Goal: Task Accomplishment & Management: Use online tool/utility

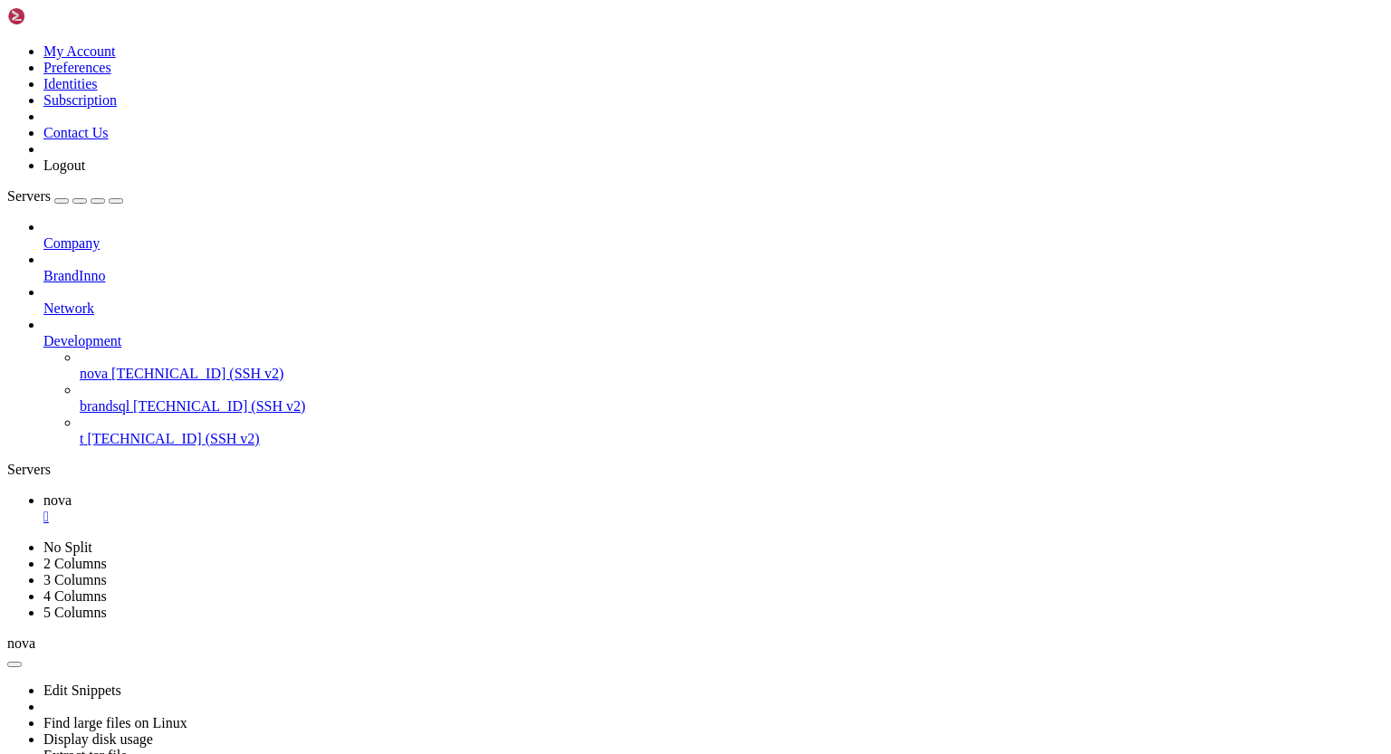
scroll to position [55037, 0]
drag, startPoint x: 18, startPoint y: 1428, endPoint x: 205, endPoint y: 1422, distance: 186.6
drag, startPoint x: 20, startPoint y: 1396, endPoint x: 94, endPoint y: 1450, distance: 92.0
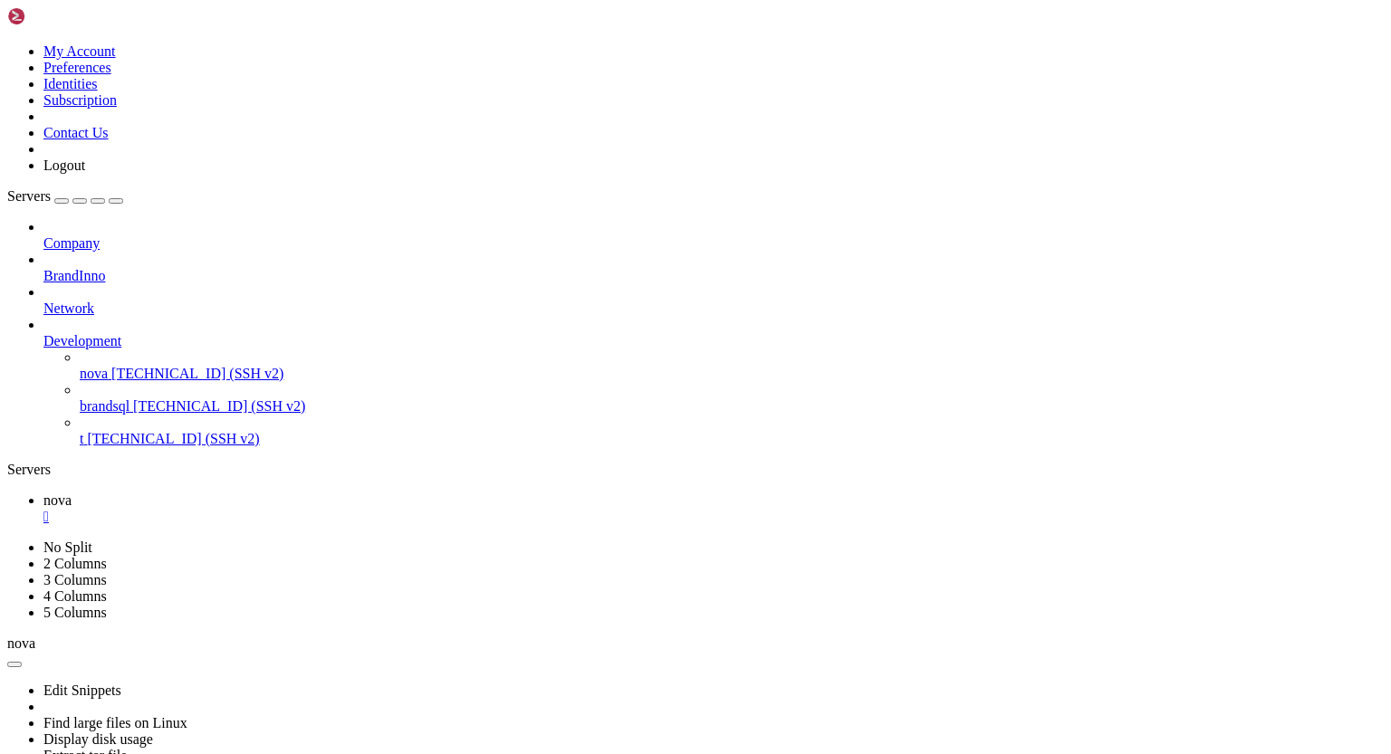
drag, startPoint x: 18, startPoint y: 1385, endPoint x: 91, endPoint y: 1447, distance: 95.1
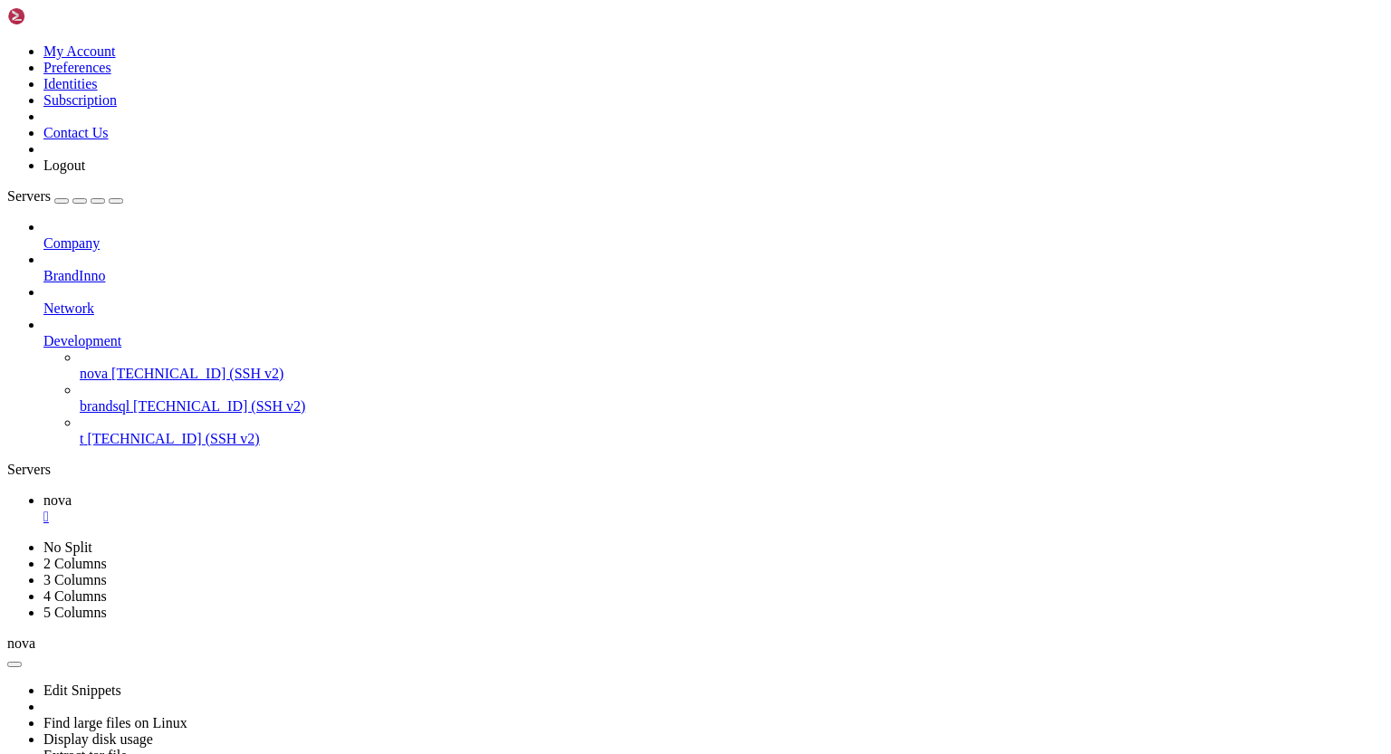
drag, startPoint x: 18, startPoint y: 1334, endPoint x: 156, endPoint y: 1424, distance: 164.2
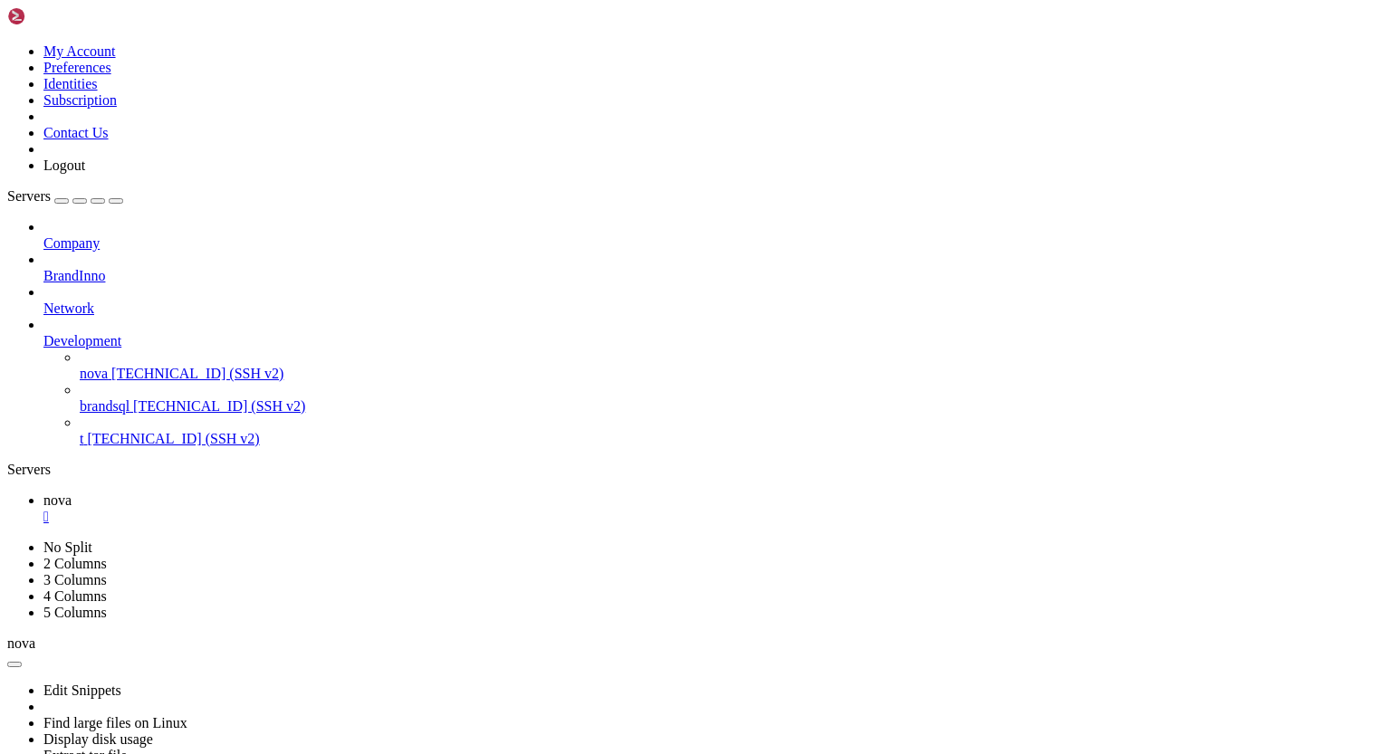
scroll to position [57084, 0]
drag, startPoint x: 14, startPoint y: 1087, endPoint x: 354, endPoint y: 1430, distance: 482.7
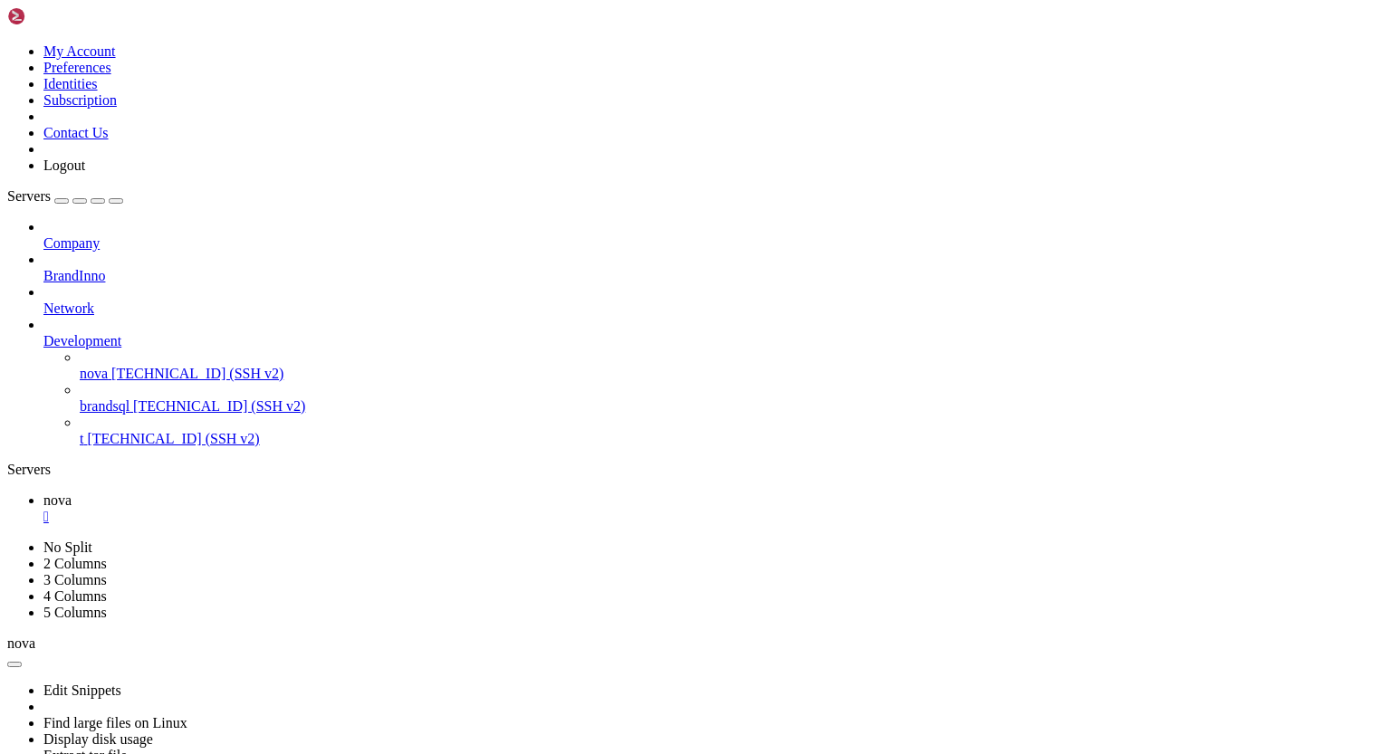
drag, startPoint x: 16, startPoint y: 1091, endPoint x: 340, endPoint y: 1426, distance: 466.1
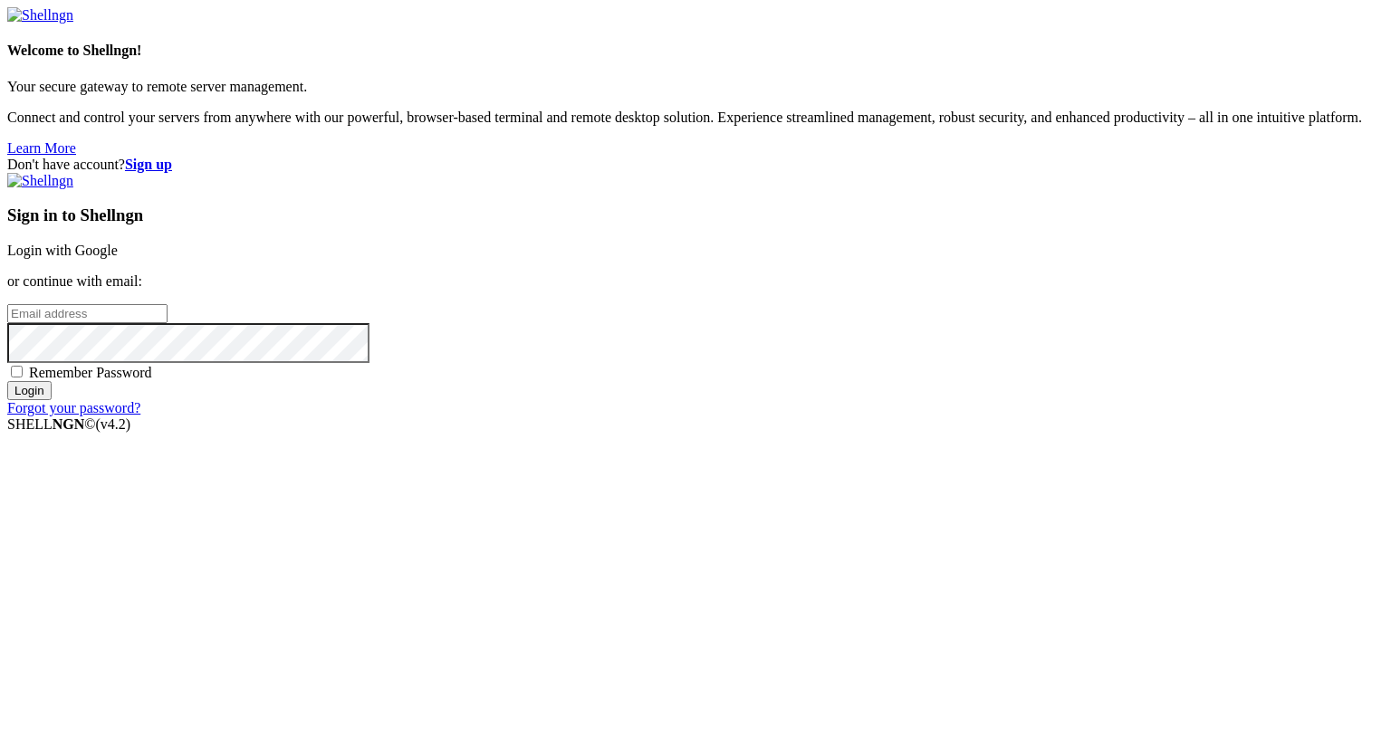
type input "[PERSON_NAME][EMAIL_ADDRESS][DOMAIN_NAME]"
click at [52, 400] on input "Login" at bounding box center [29, 390] width 44 height 19
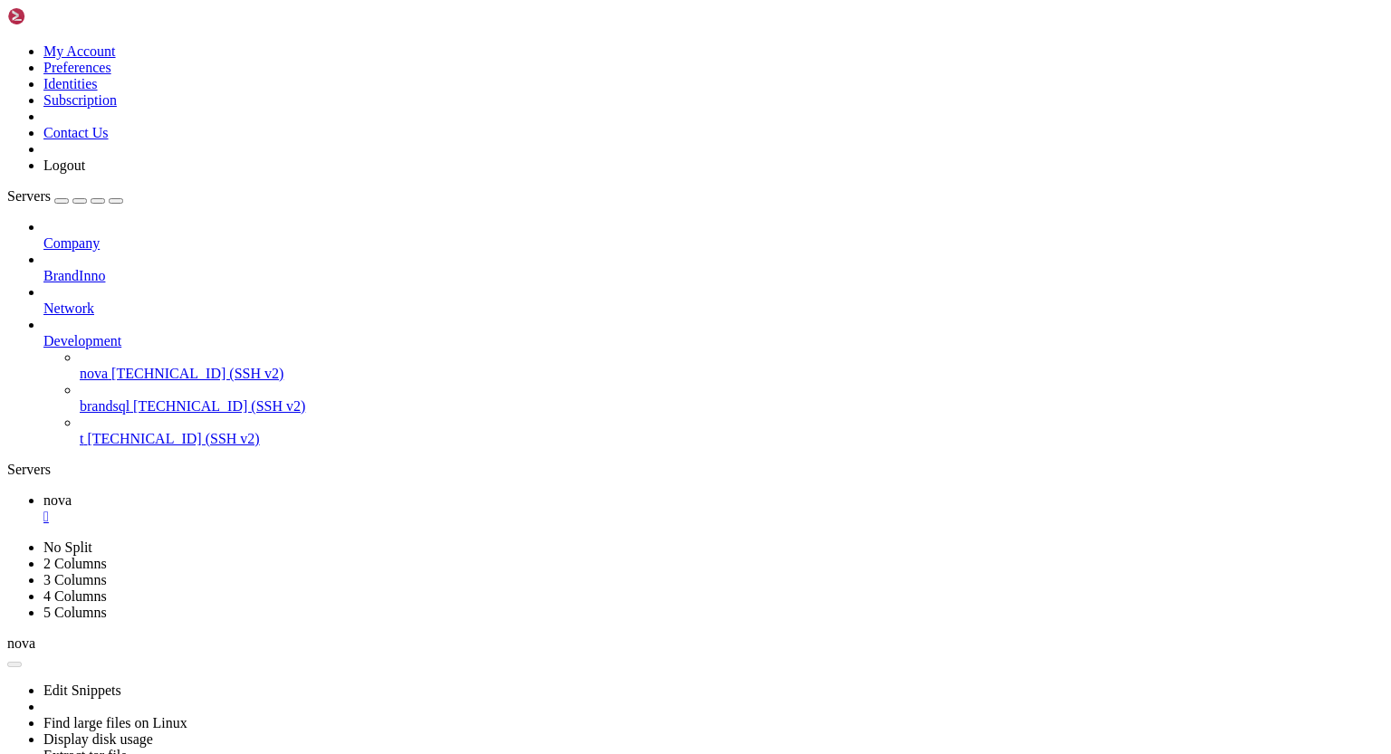
scroll to position [68211, 0]
drag, startPoint x: 252, startPoint y: 976, endPoint x: 171, endPoint y: 994, distance: 82.6
drag, startPoint x: 183, startPoint y: 1436, endPoint x: 629, endPoint y: 1423, distance: 446.5
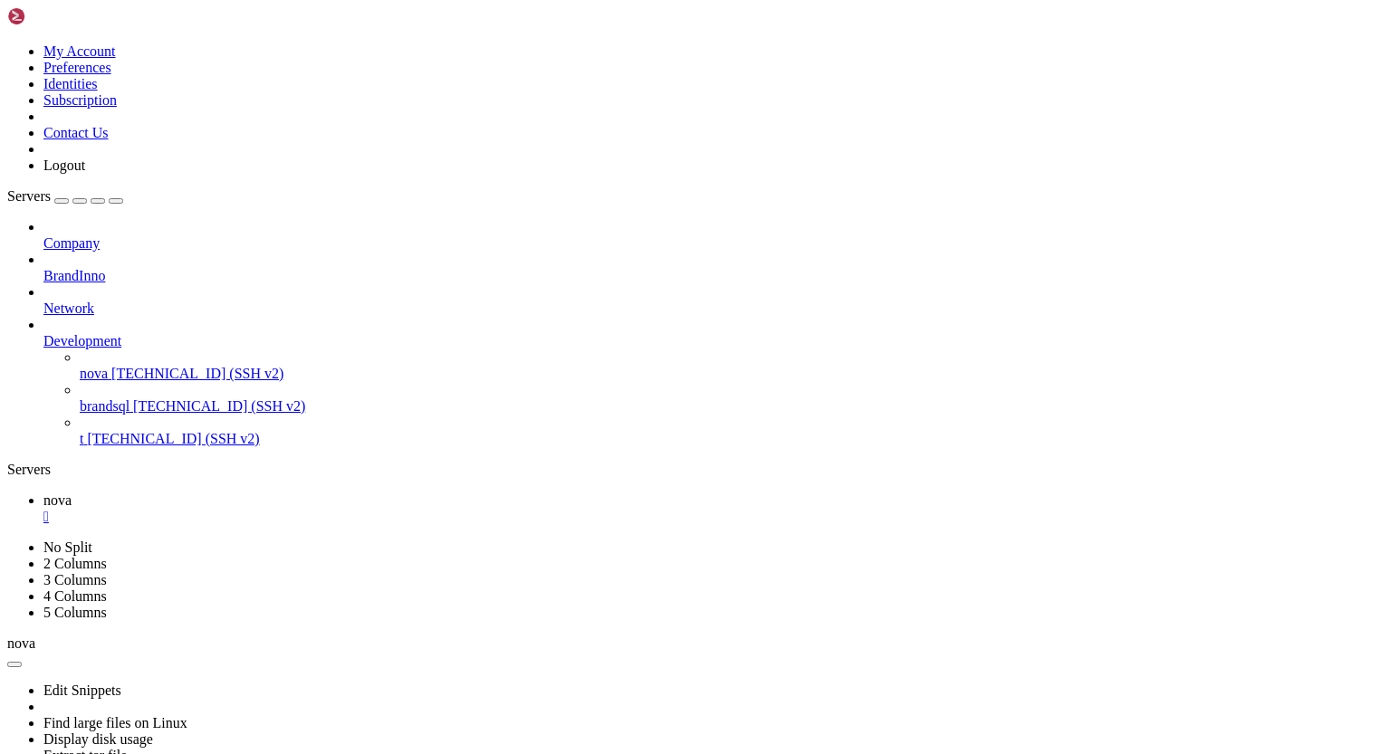
drag, startPoint x: 121, startPoint y: 1074, endPoint x: 380, endPoint y: 1072, distance: 258.9
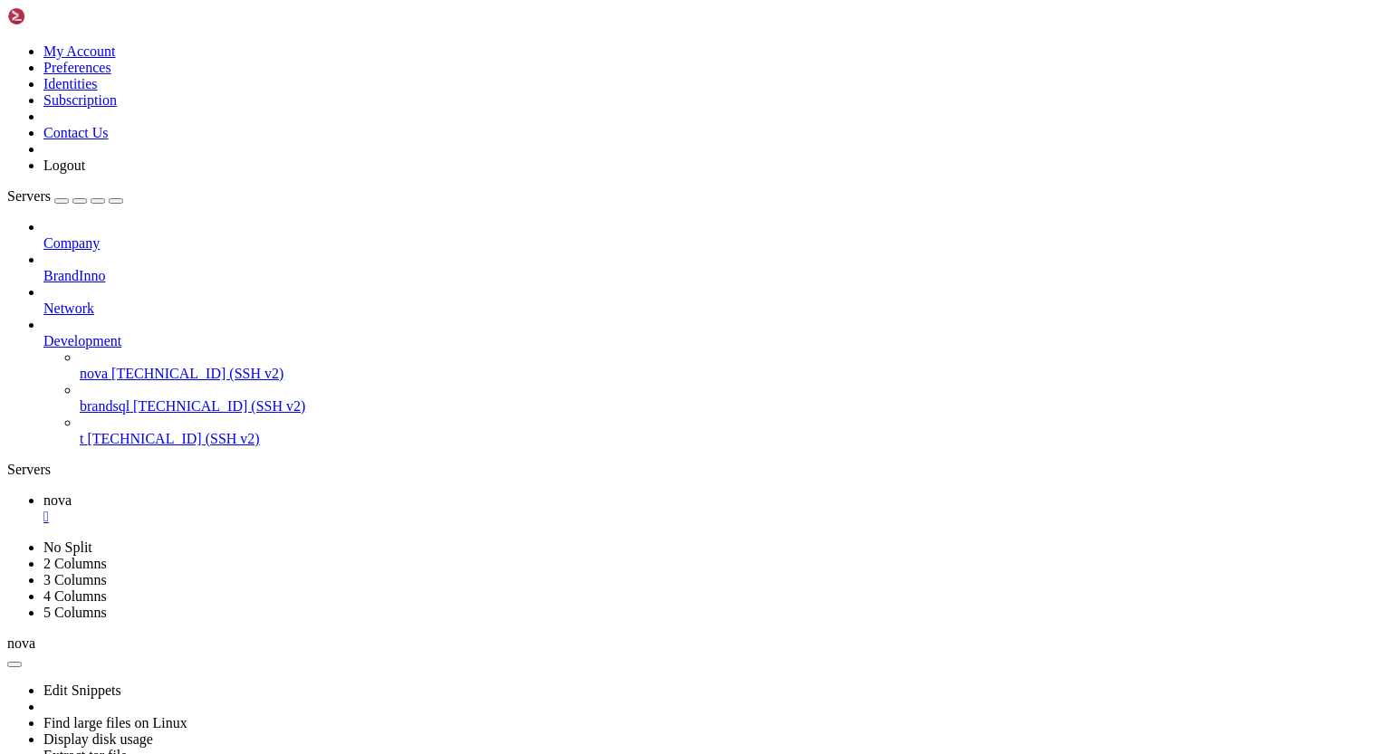
drag, startPoint x: 18, startPoint y: 1074, endPoint x: 197, endPoint y: 1443, distance: 410.6
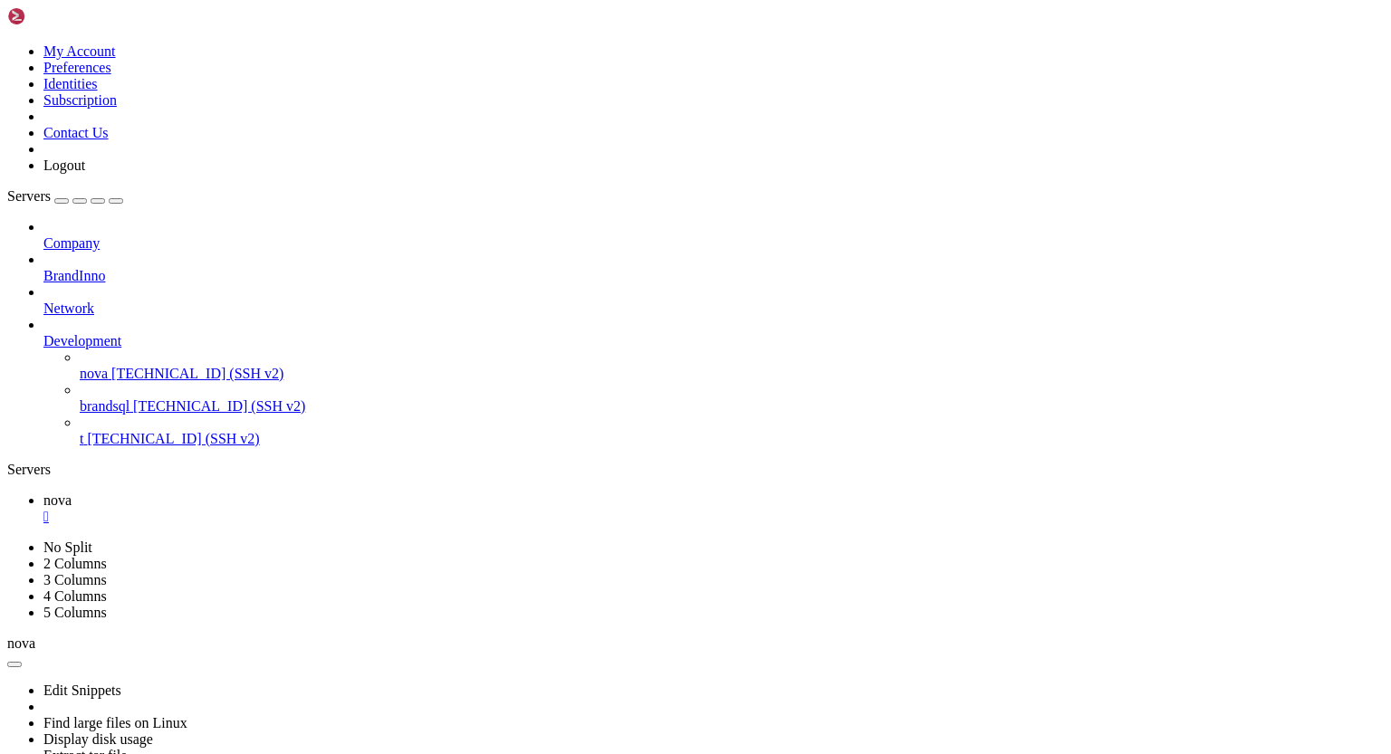
drag, startPoint x: 16, startPoint y: 1075, endPoint x: 330, endPoint y: 1429, distance: 473.3
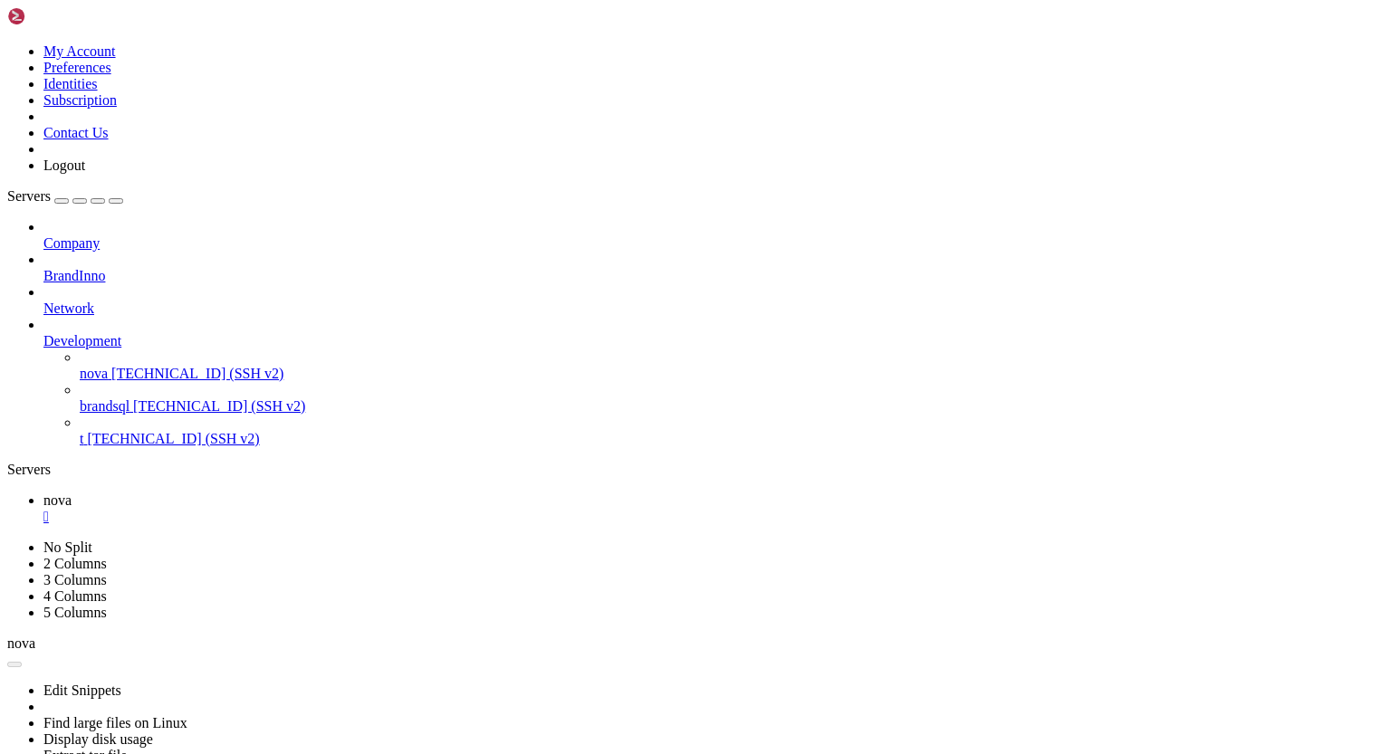
drag, startPoint x: 307, startPoint y: 16, endPoint x: 307, endPoint y: -5, distance: 20.8
click at [307, 0] on html "Loading... My Account Preferences Identities Subscription Contact Us Logout Ser…" at bounding box center [695, 442] width 1391 height 885
click at [124, 366] on span "[TECHNICAL_ID] (SSH v2)" at bounding box center [197, 373] width 172 height 15
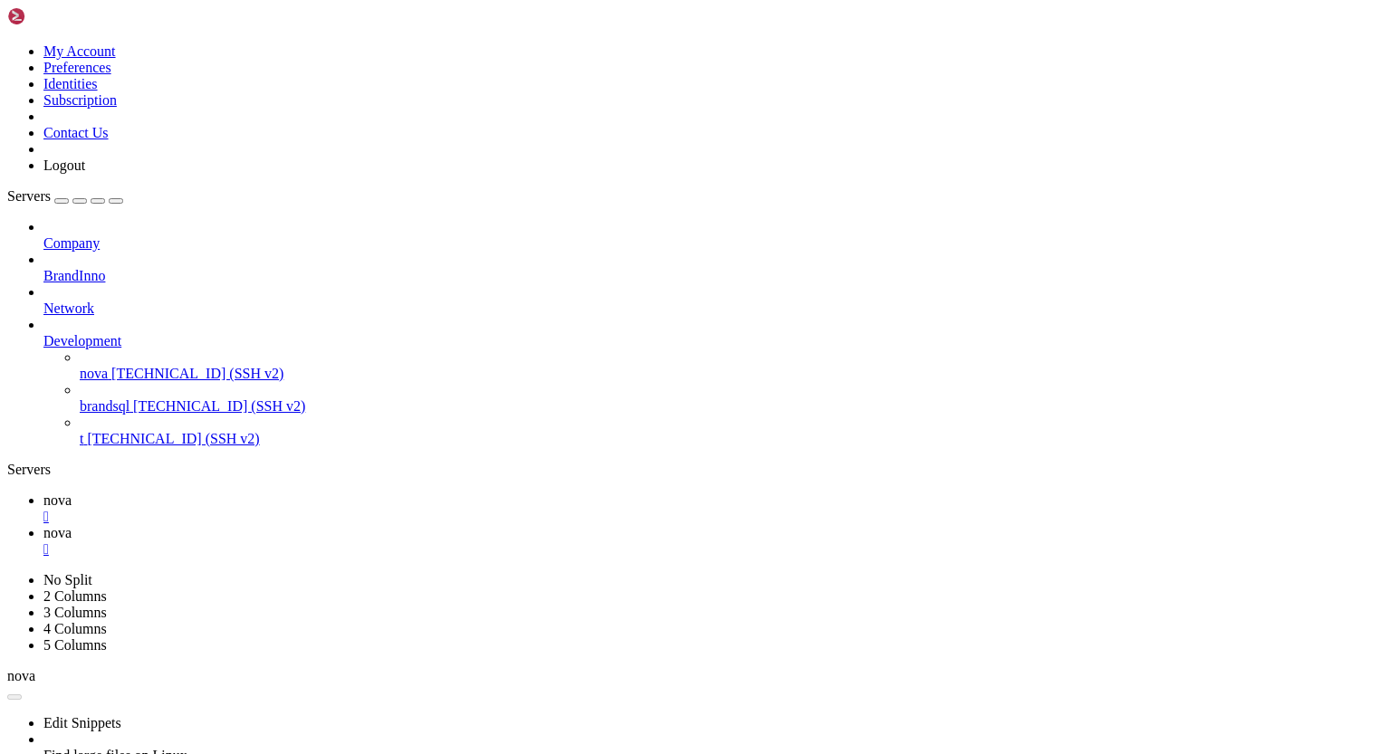
scroll to position [0, 0]
click at [301, 509] on div "" at bounding box center [713, 517] width 1340 height 16
click at [303, 509] on div "" at bounding box center [713, 517] width 1340 height 16
click at [304, 509] on div "" at bounding box center [713, 517] width 1340 height 16
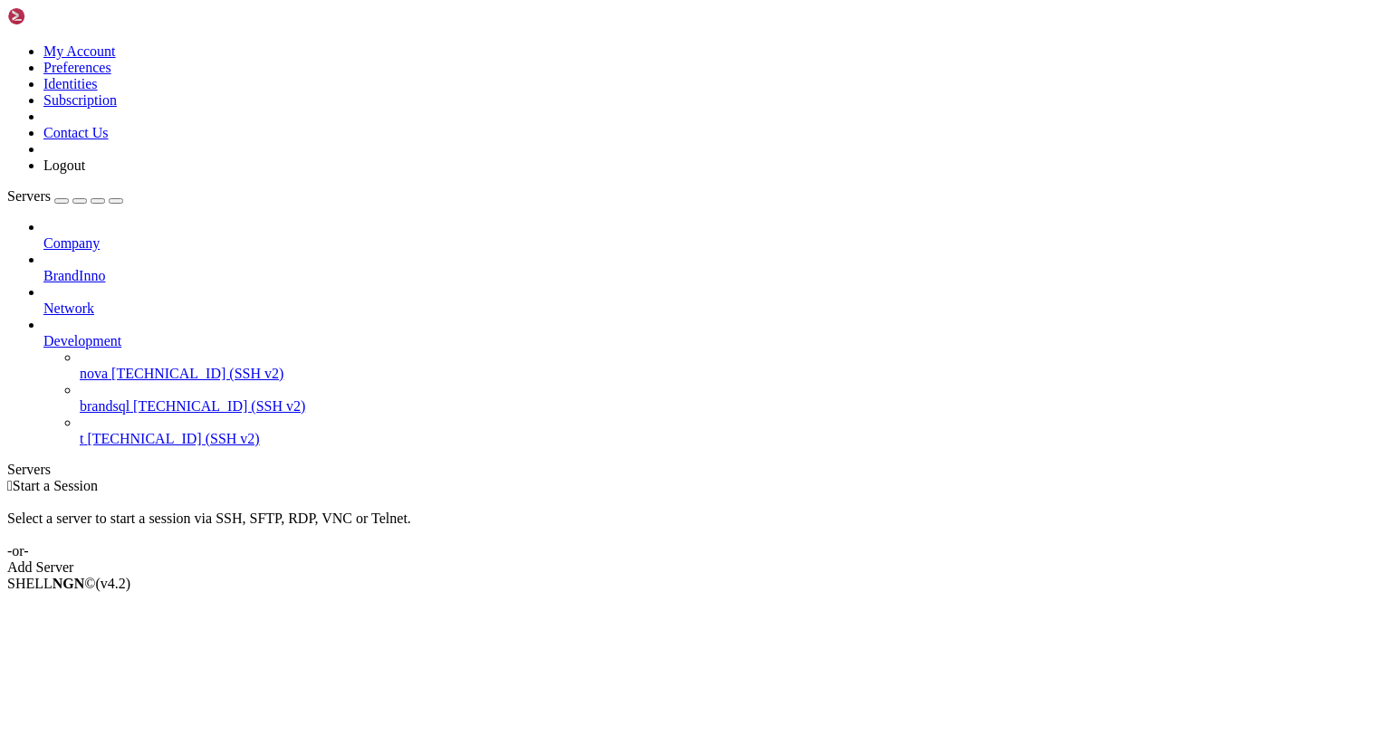
click at [108, 366] on span "nova" at bounding box center [94, 373] width 28 height 15
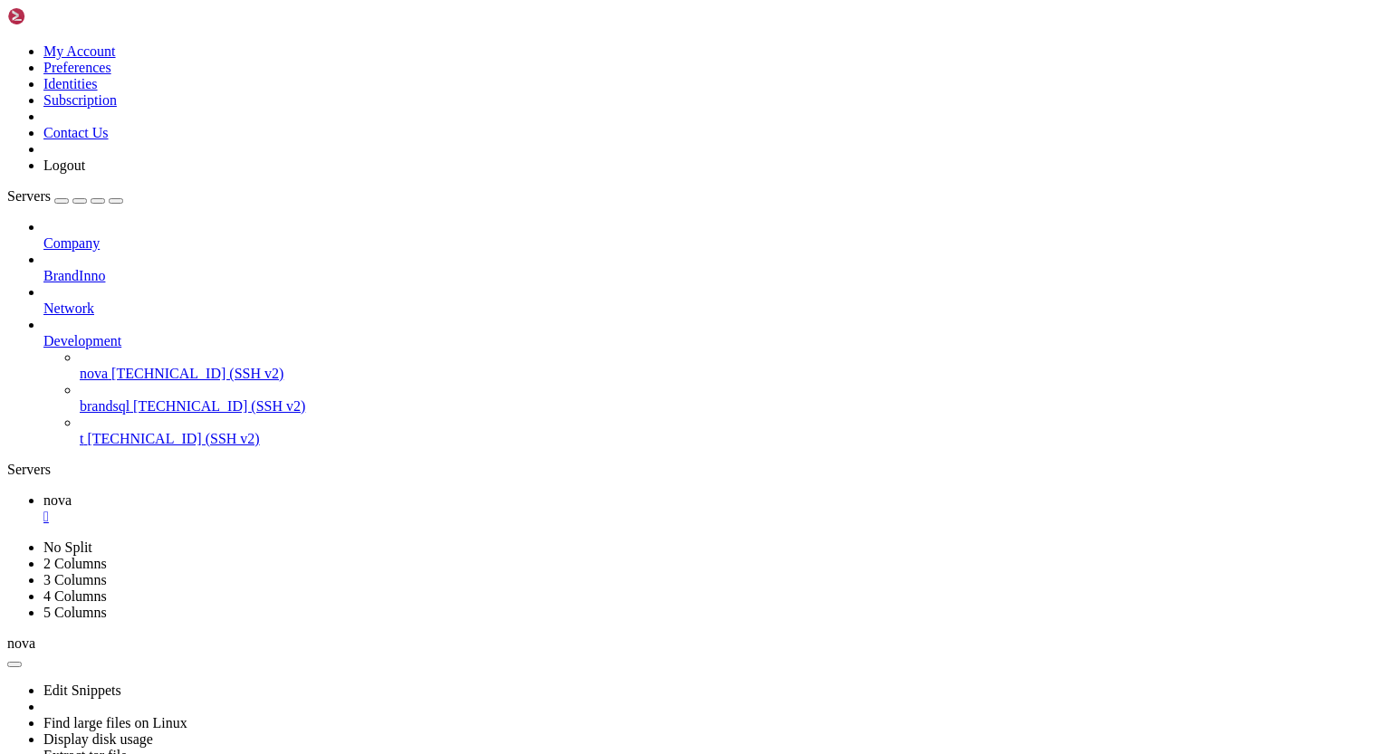
scroll to position [6310, 0]
click at [301, 509] on div "" at bounding box center [713, 517] width 1340 height 16
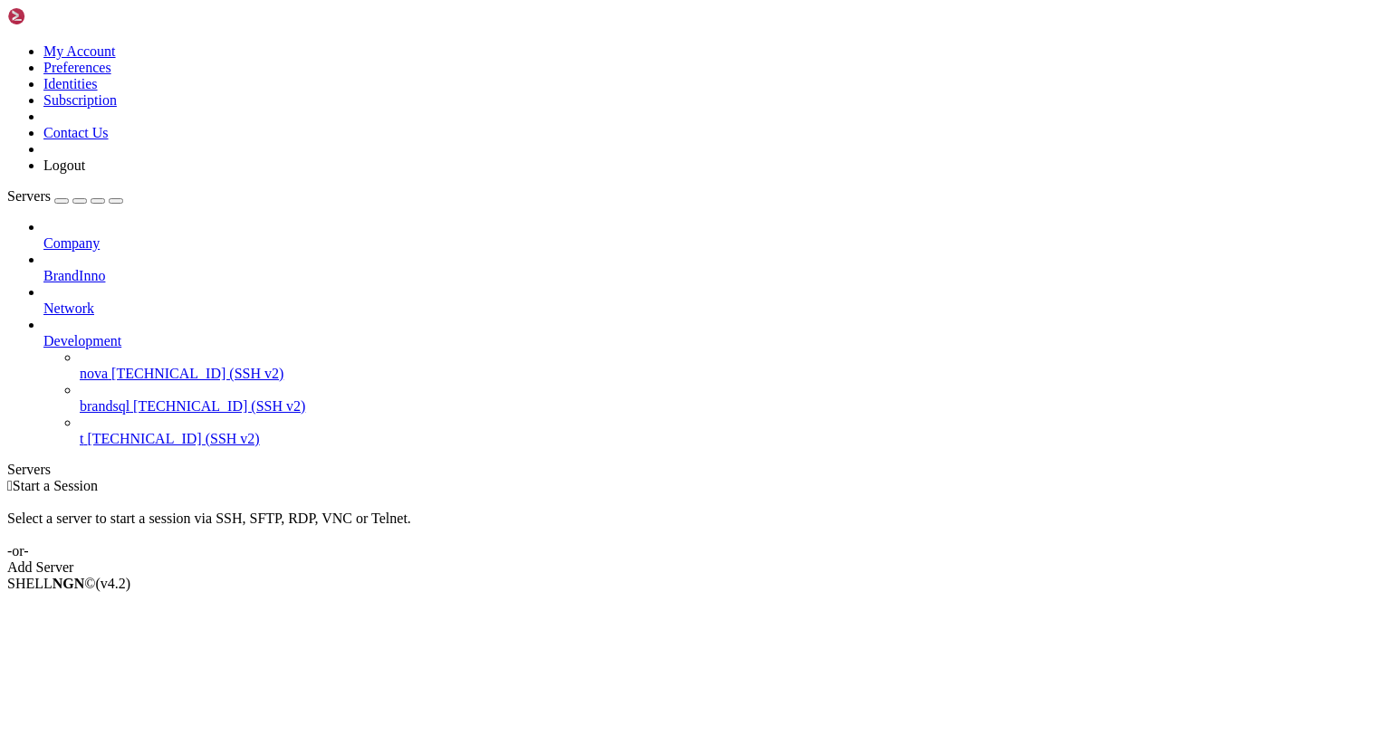
click at [155, 366] on span "[TECHNICAL_ID] (SSH v2)" at bounding box center [197, 373] width 172 height 15
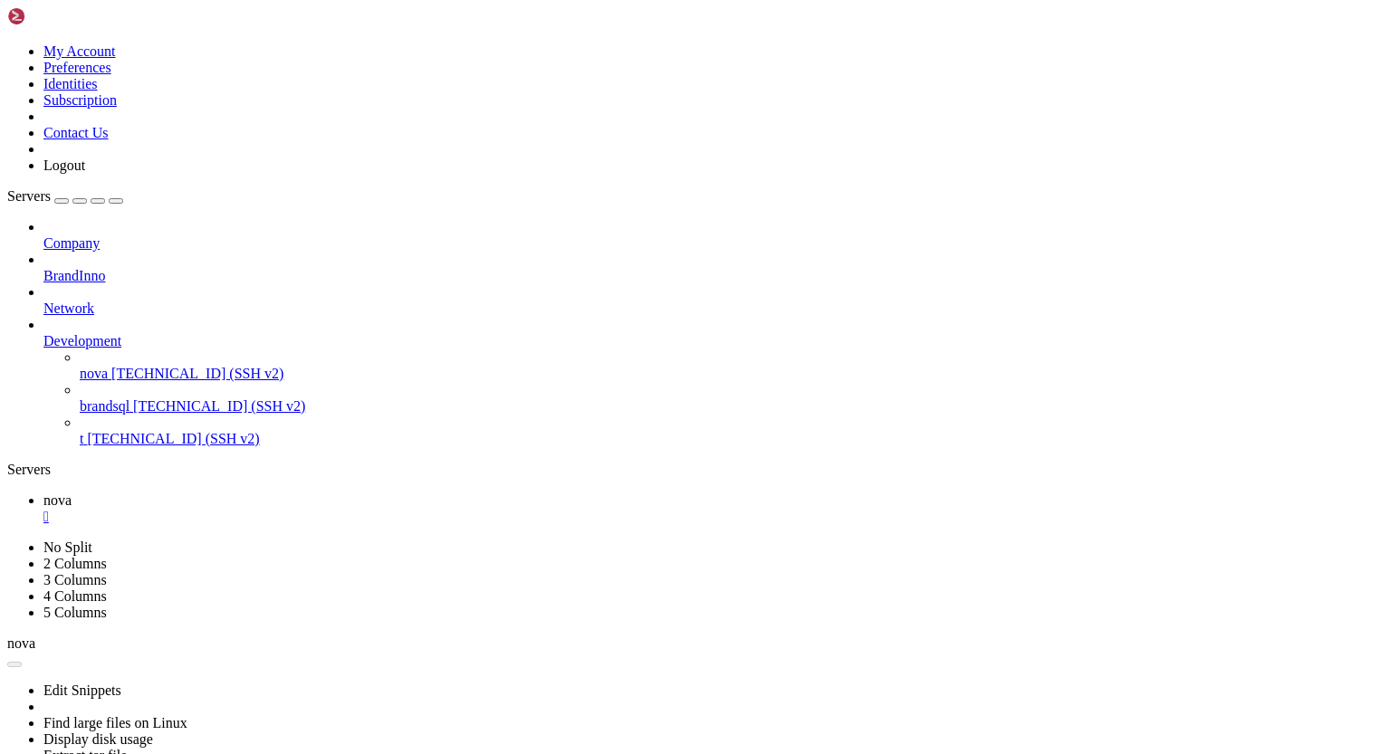
scroll to position [0, 0]
drag, startPoint x: 802, startPoint y: 263, endPoint x: 678, endPoint y: 14, distance: 278.1
click at [678, 492] on ul "nova " at bounding box center [695, 508] width 1376 height 33
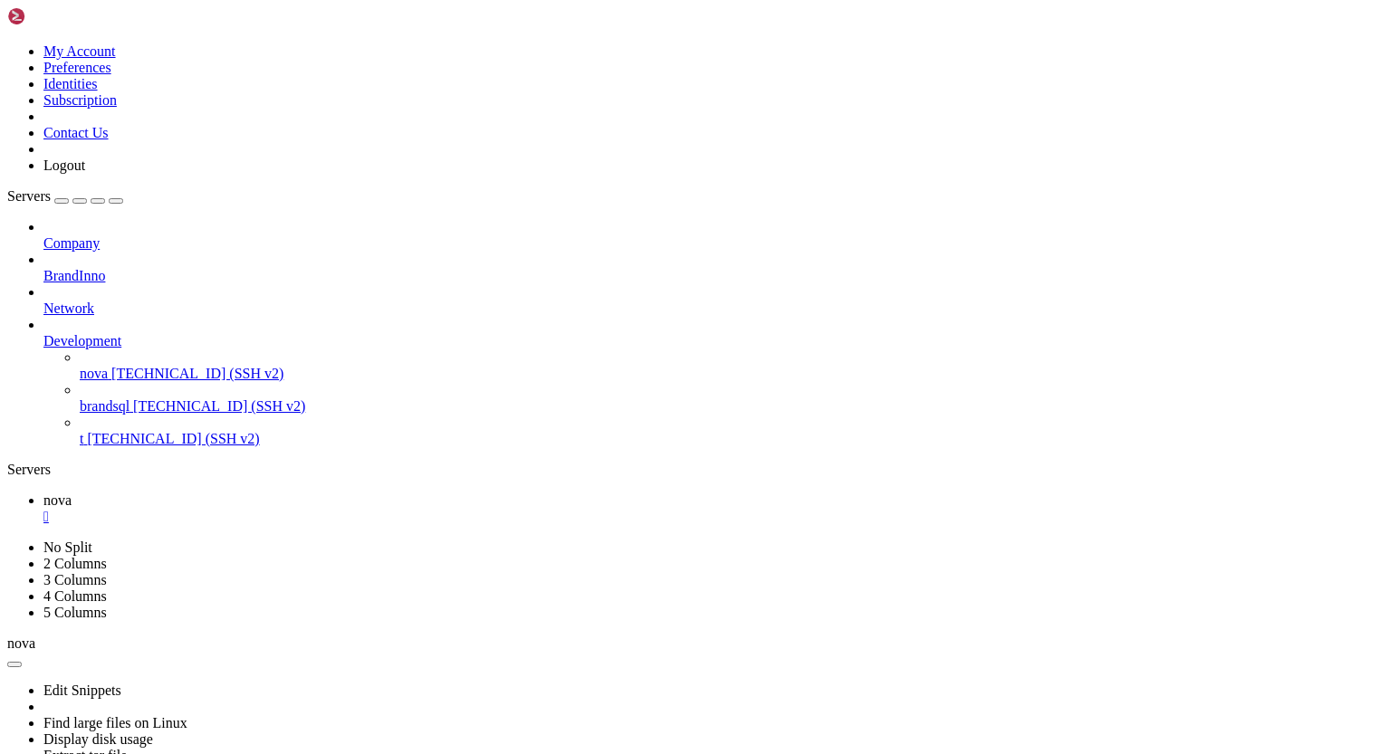
click at [307, 509] on div "" at bounding box center [713, 517] width 1340 height 16
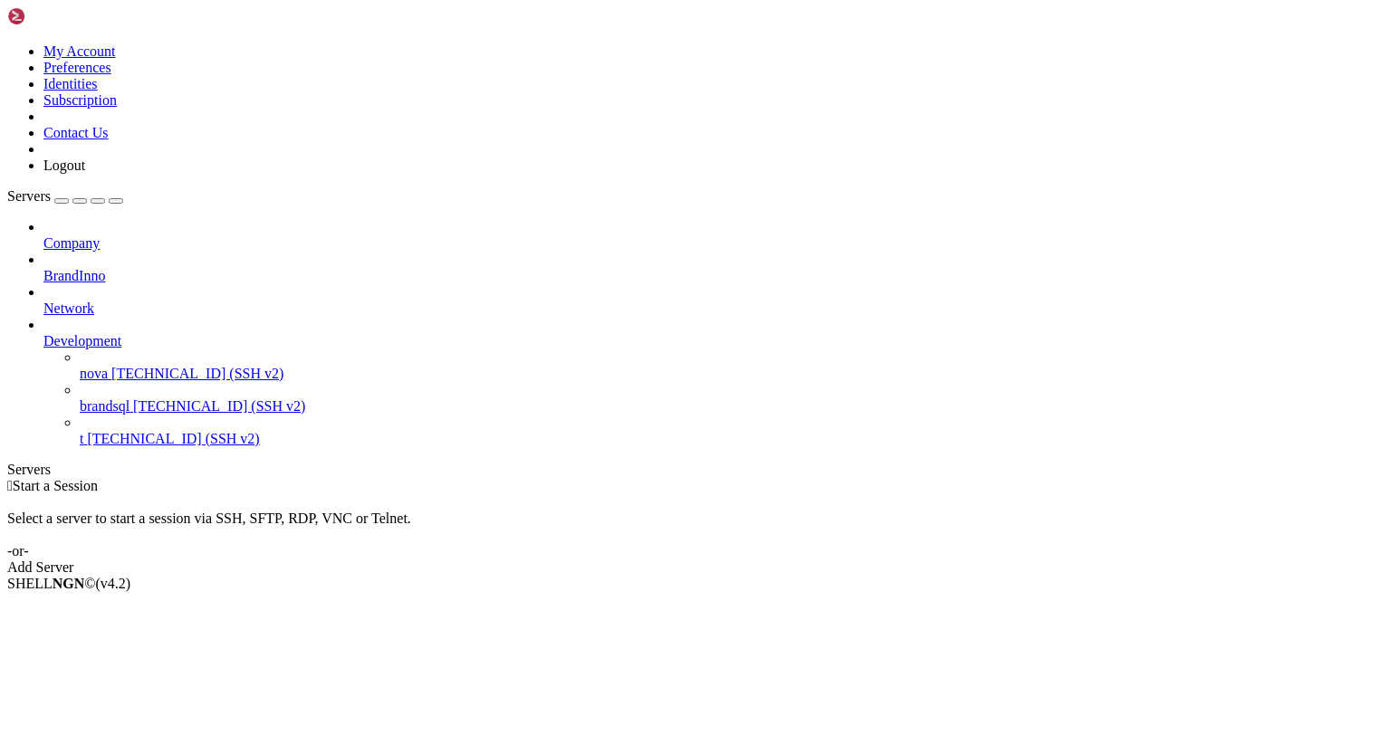
click at [136, 366] on span "[TECHNICAL_ID] (SSH v2)" at bounding box center [197, 373] width 172 height 15
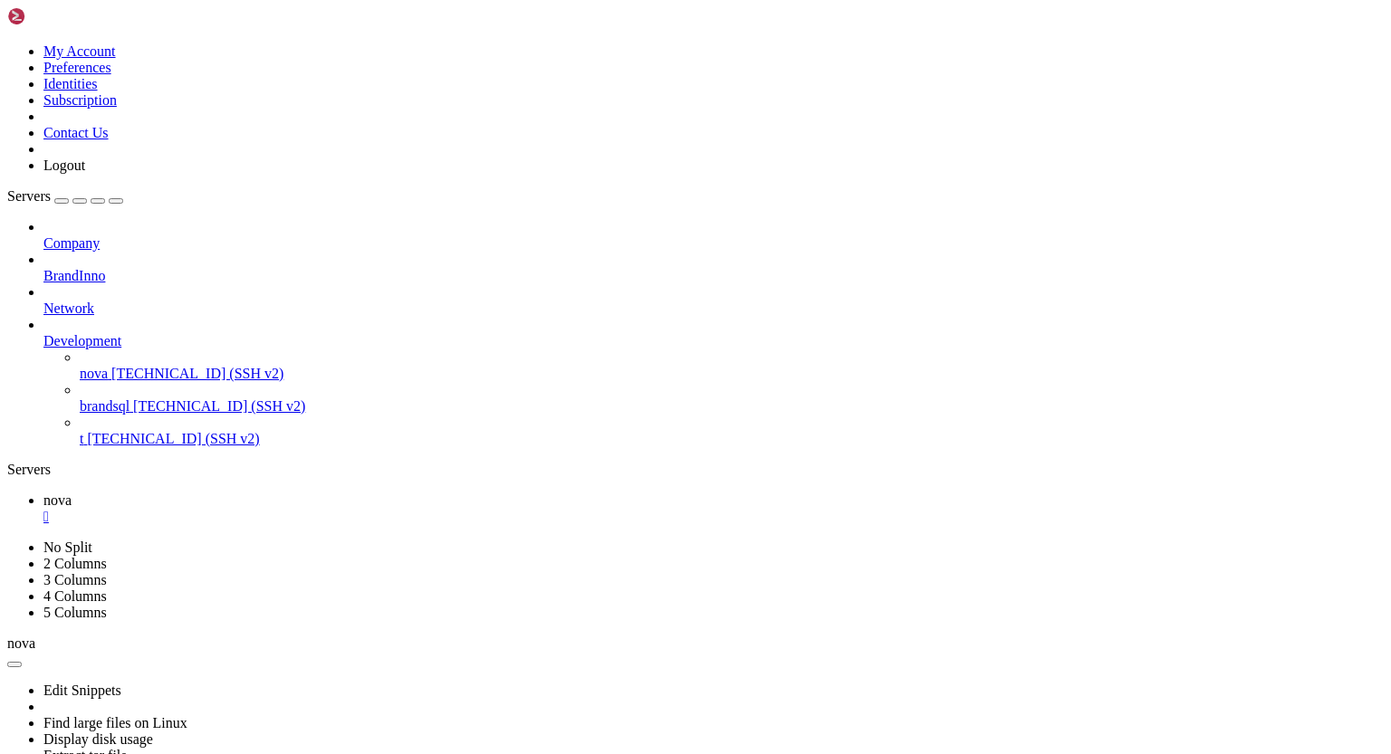
click at [302, 509] on div "" at bounding box center [713, 517] width 1340 height 16
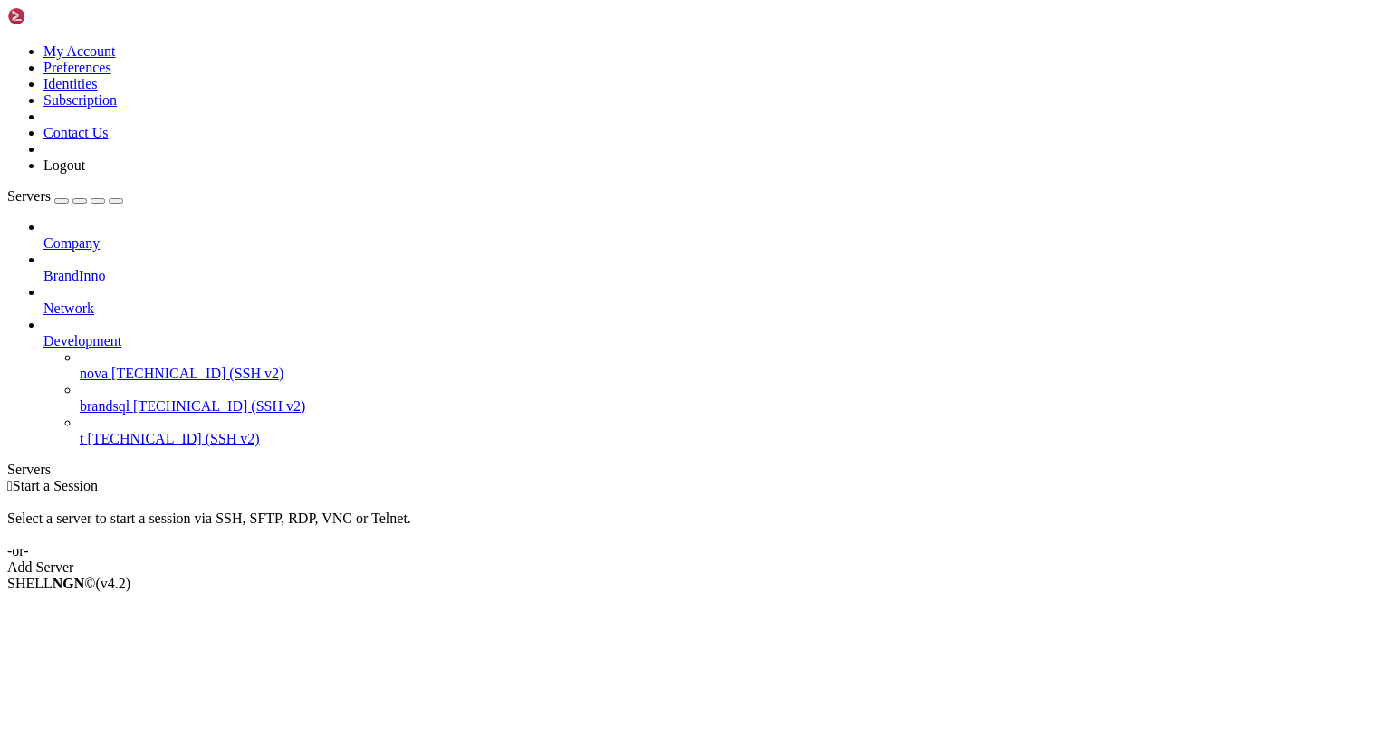
click at [135, 366] on span "[TECHNICAL_ID] (SSH v2)" at bounding box center [197, 373] width 172 height 15
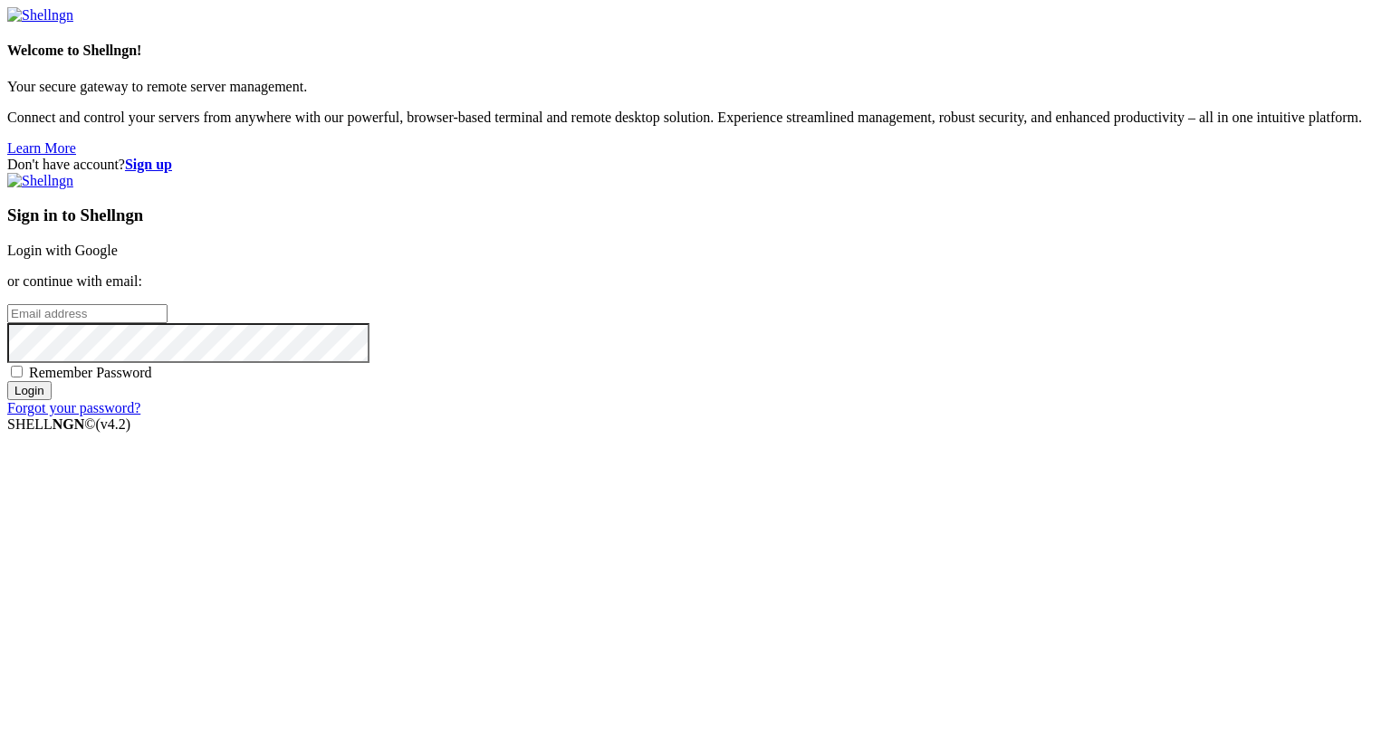
type input "[PERSON_NAME][EMAIL_ADDRESS][DOMAIN_NAME]"
click at [52, 400] on input "Login" at bounding box center [29, 390] width 44 height 19
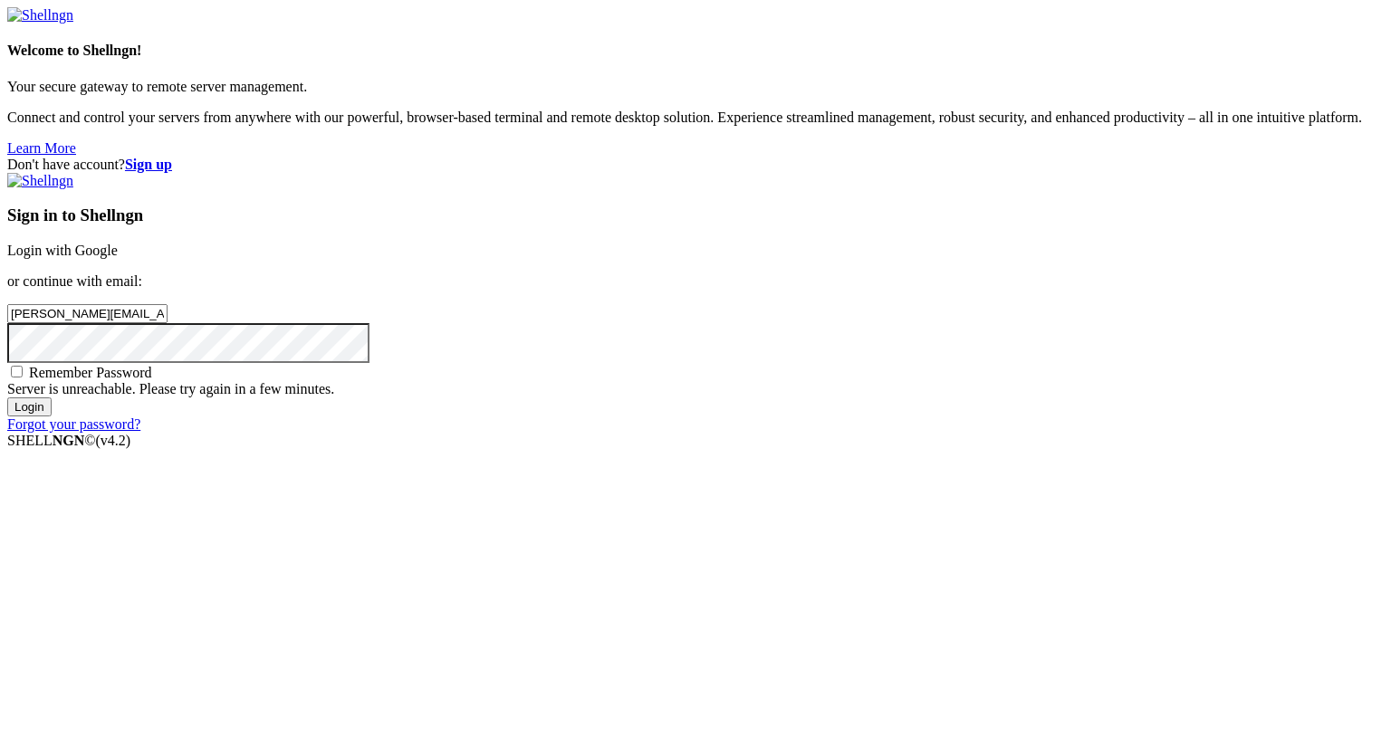
click at [52, 416] on input "Login" at bounding box center [29, 406] width 44 height 19
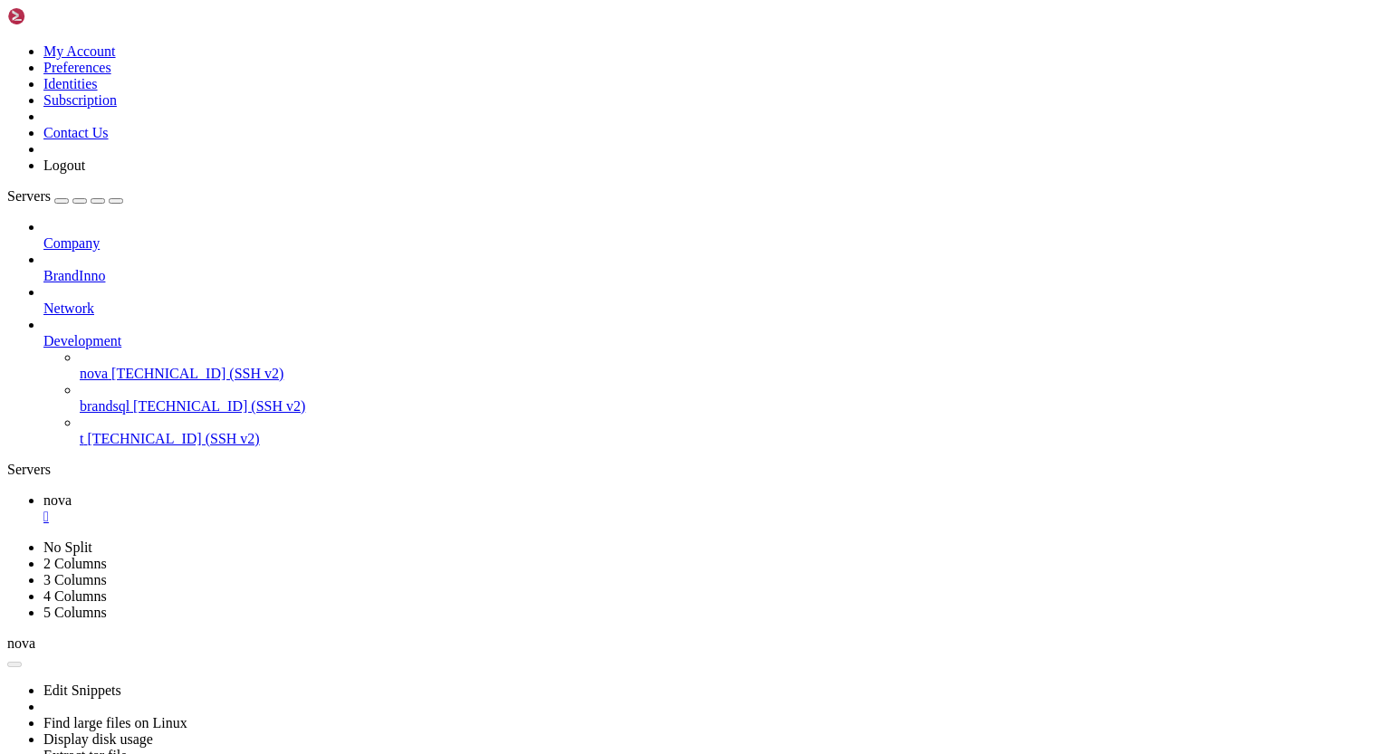
scroll to position [28186, 0]
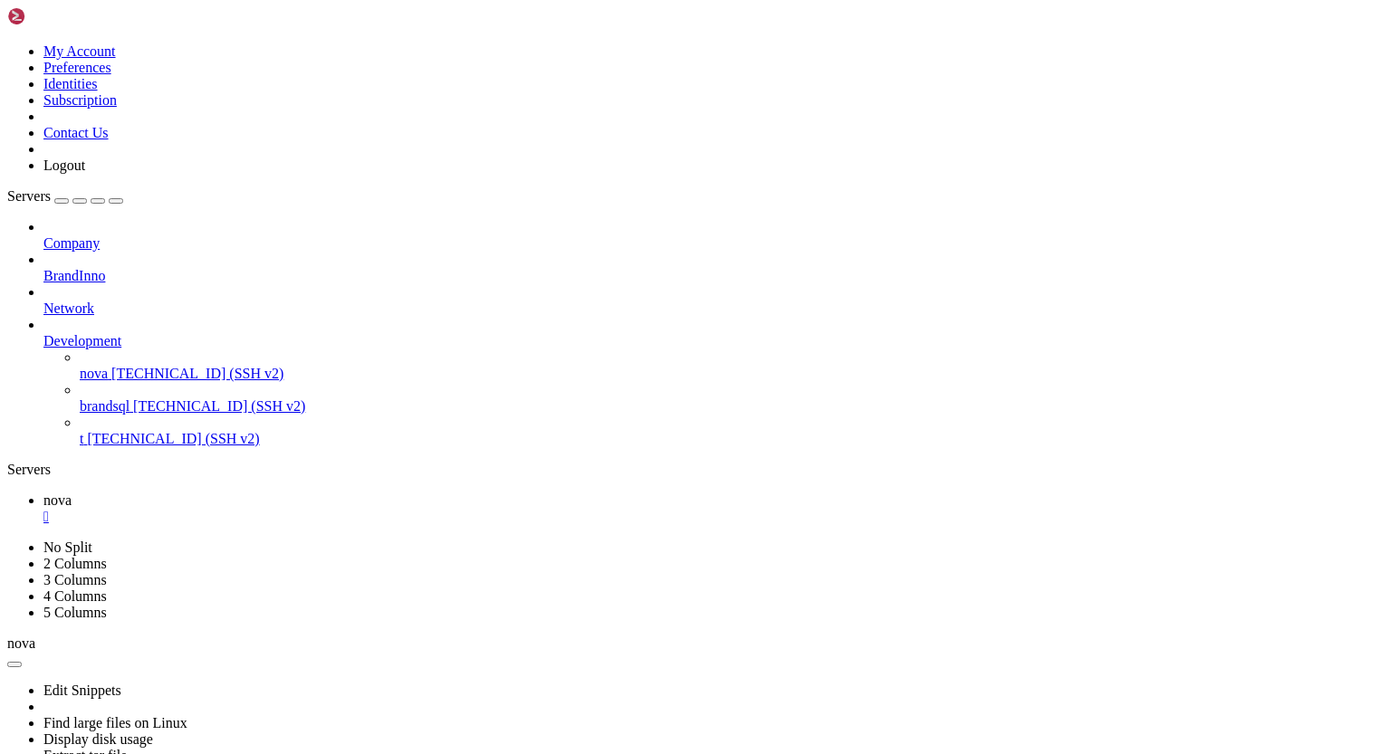
drag, startPoint x: 14, startPoint y: 1060, endPoint x: 359, endPoint y: 1411, distance: 491.7
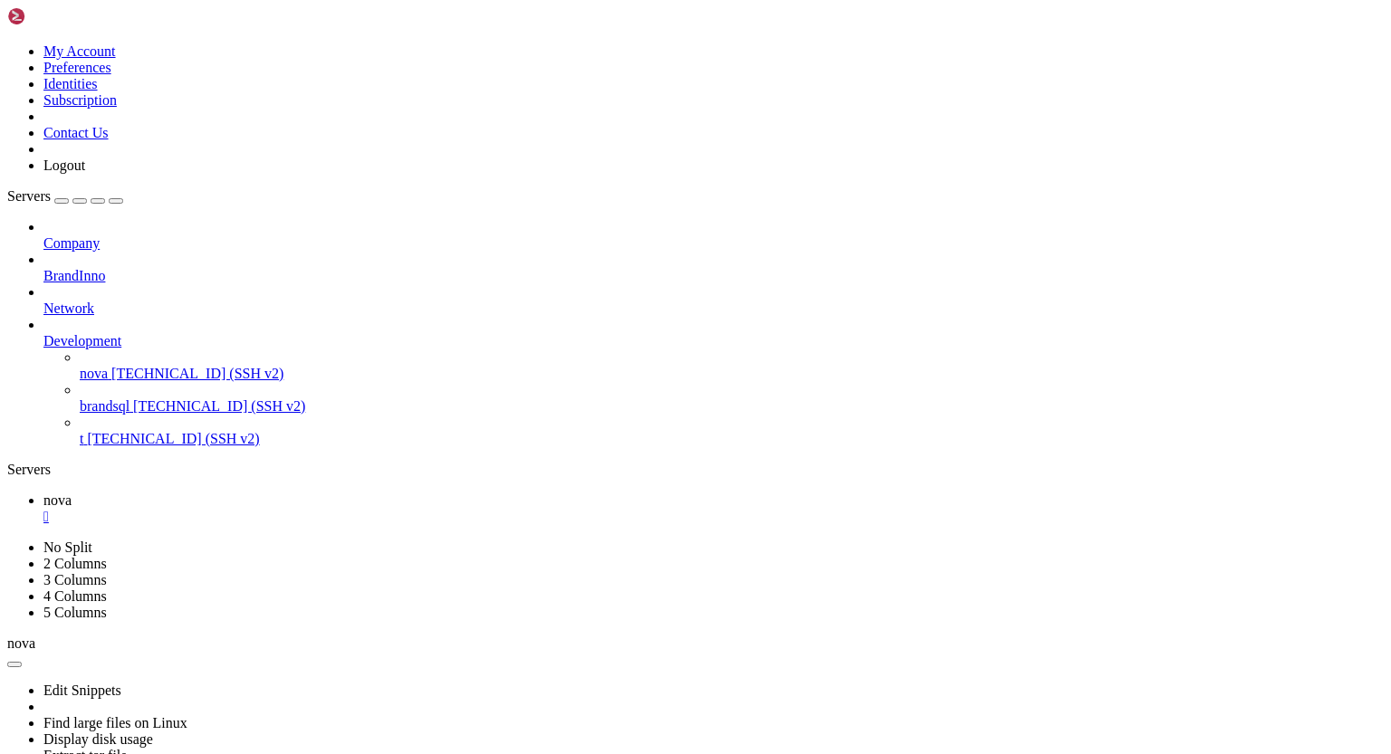
drag, startPoint x: 16, startPoint y: 962, endPoint x: 214, endPoint y: 1213, distance: 319.1
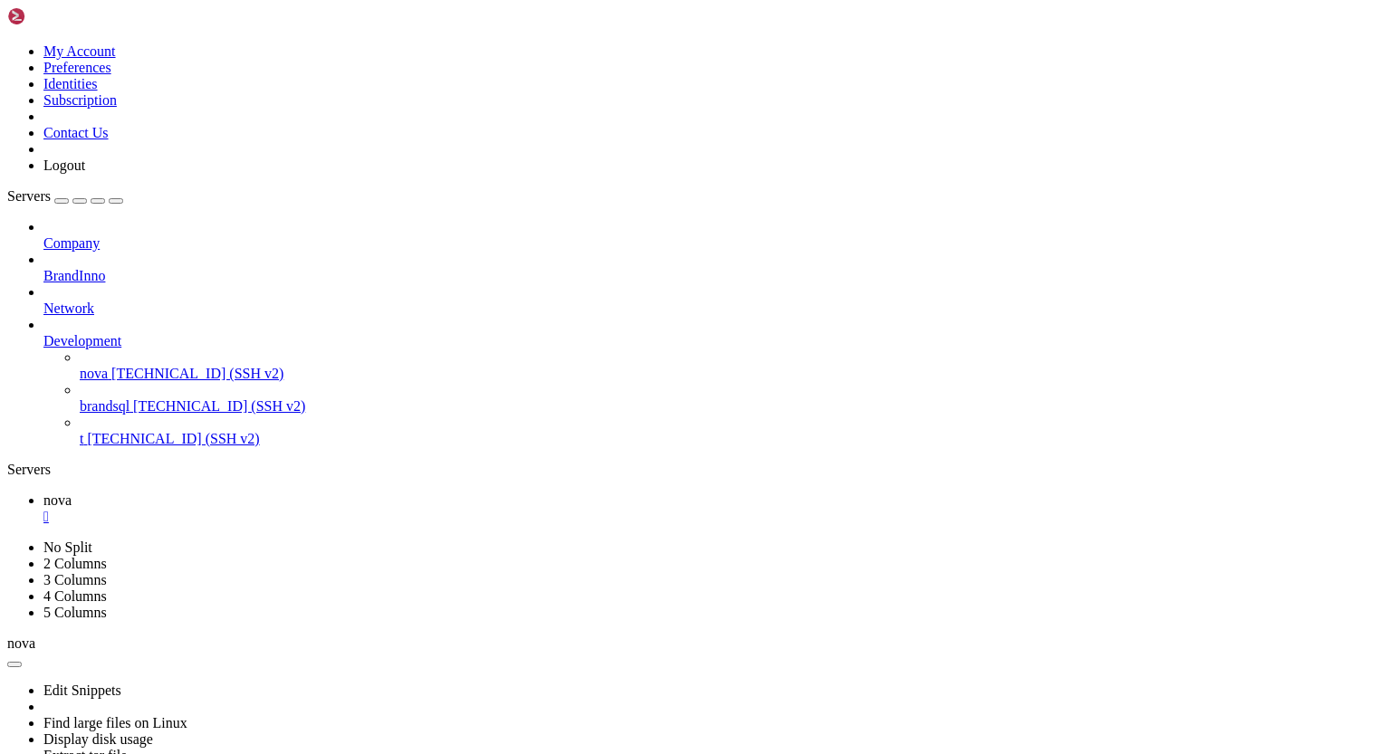
drag, startPoint x: 14, startPoint y: 1056, endPoint x: 244, endPoint y: 1276, distance: 317.6
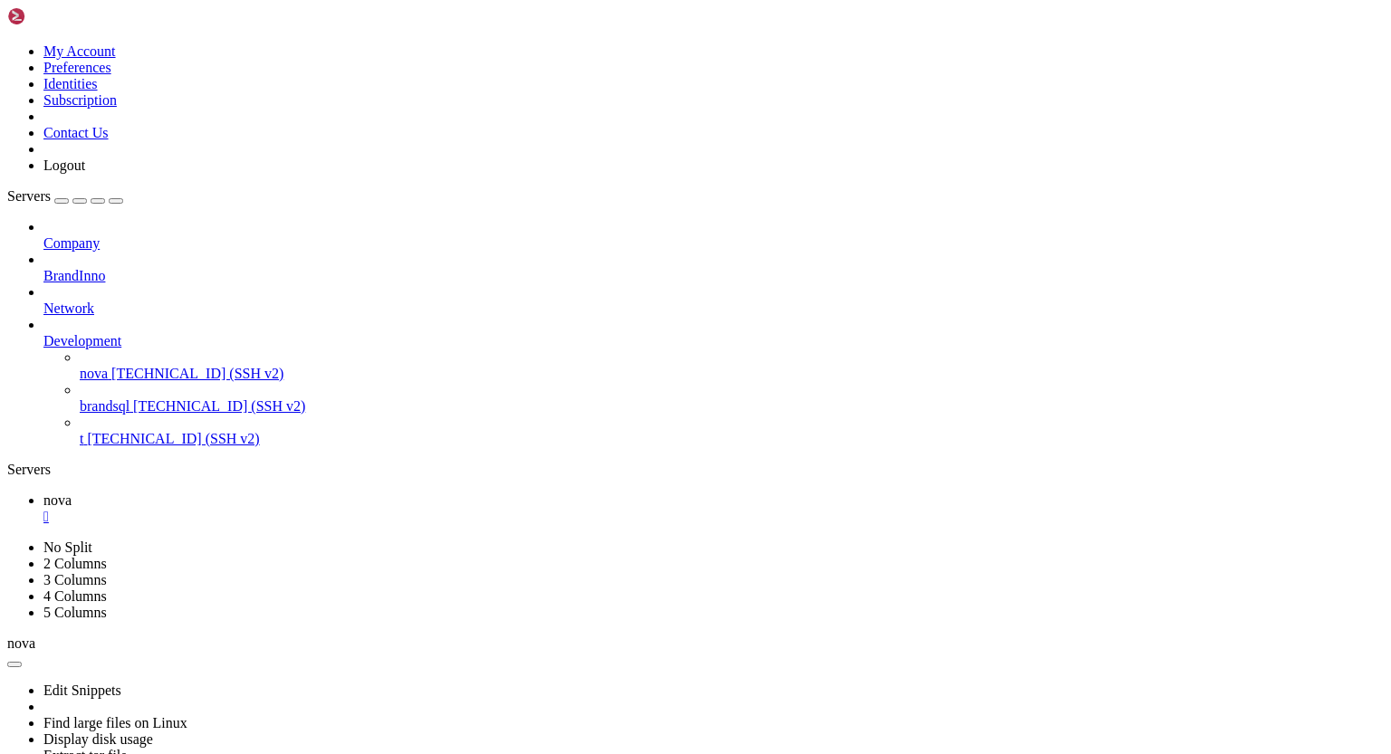
drag, startPoint x: 16, startPoint y: 1088, endPoint x: 255, endPoint y: 1222, distance: 274.0
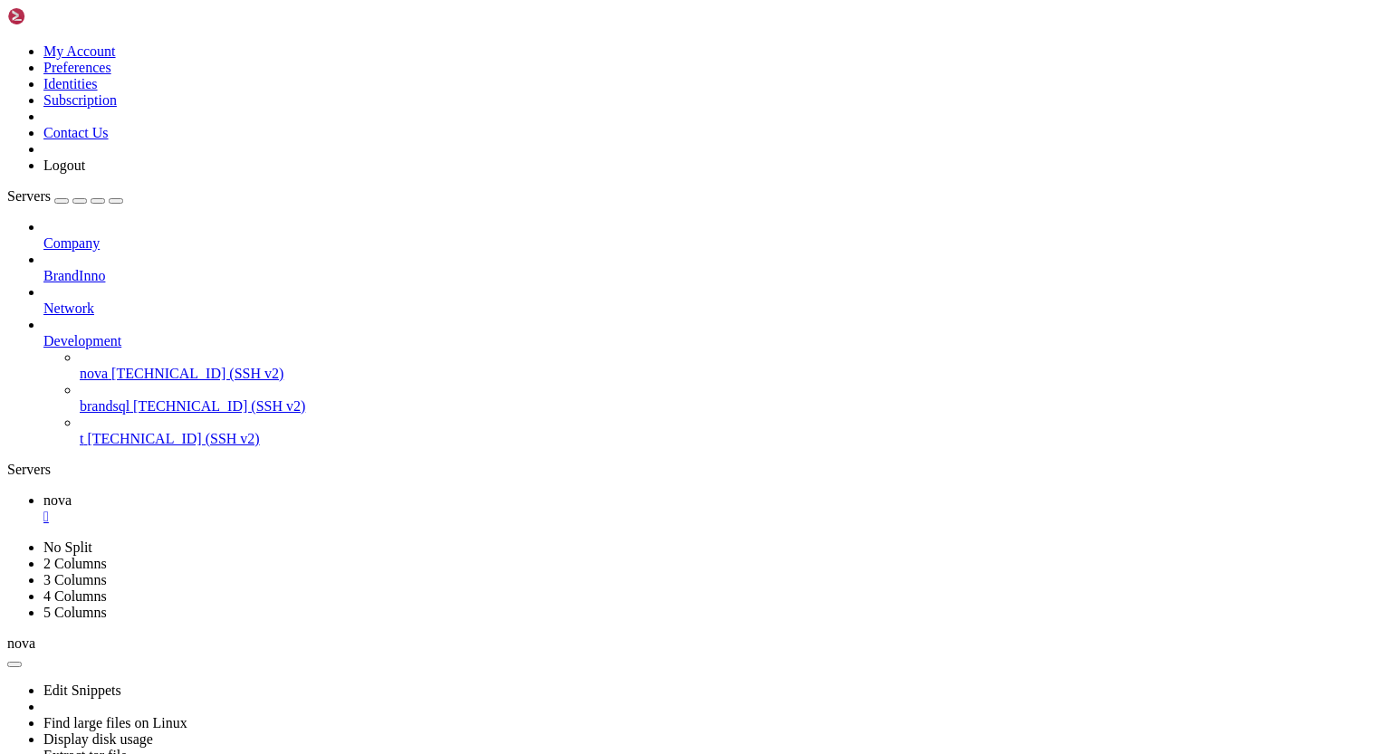
drag, startPoint x: 473, startPoint y: 1242, endPoint x: 230, endPoint y: 1079, distance: 293.0
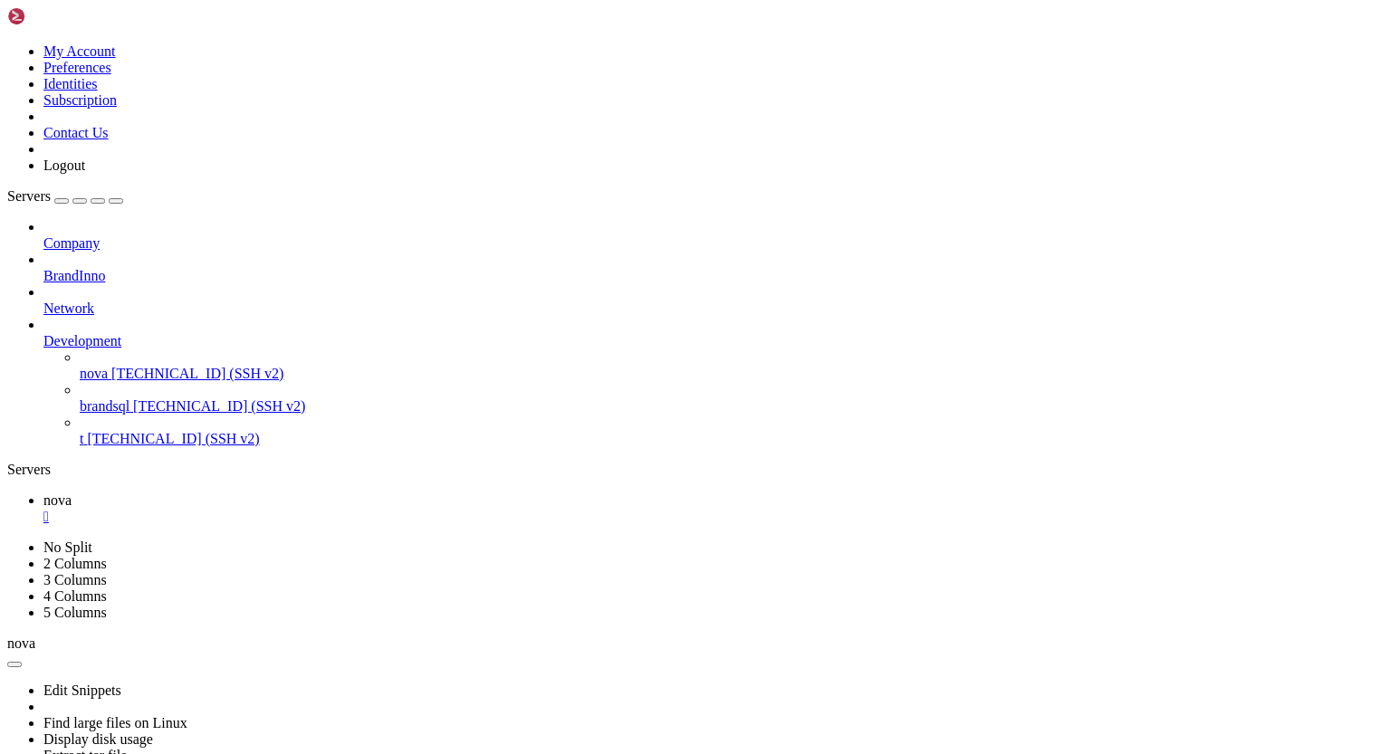
drag, startPoint x: 15, startPoint y: 1103, endPoint x: 159, endPoint y: 1222, distance: 187.1
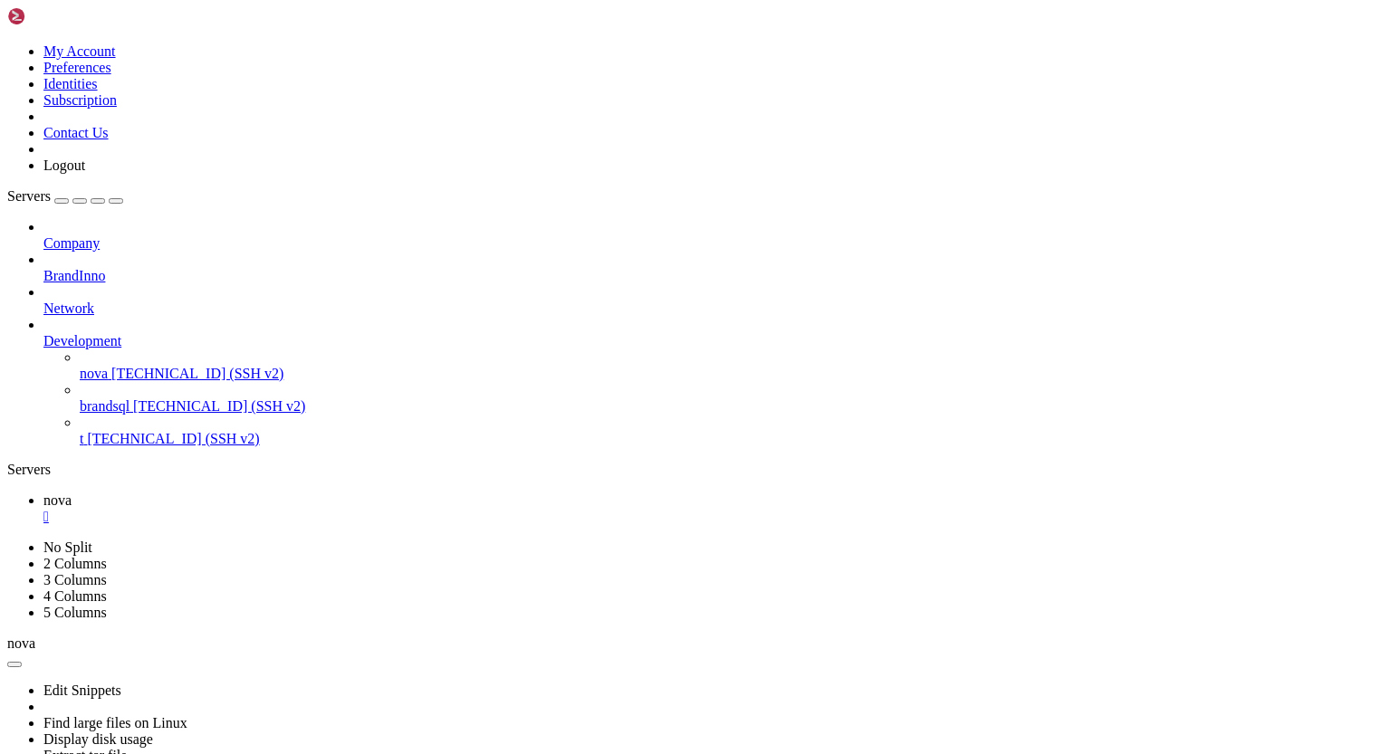
scroll to position [59377, 0]
drag, startPoint x: 228, startPoint y: 1175, endPoint x: 136, endPoint y: 1092, distance: 124.4
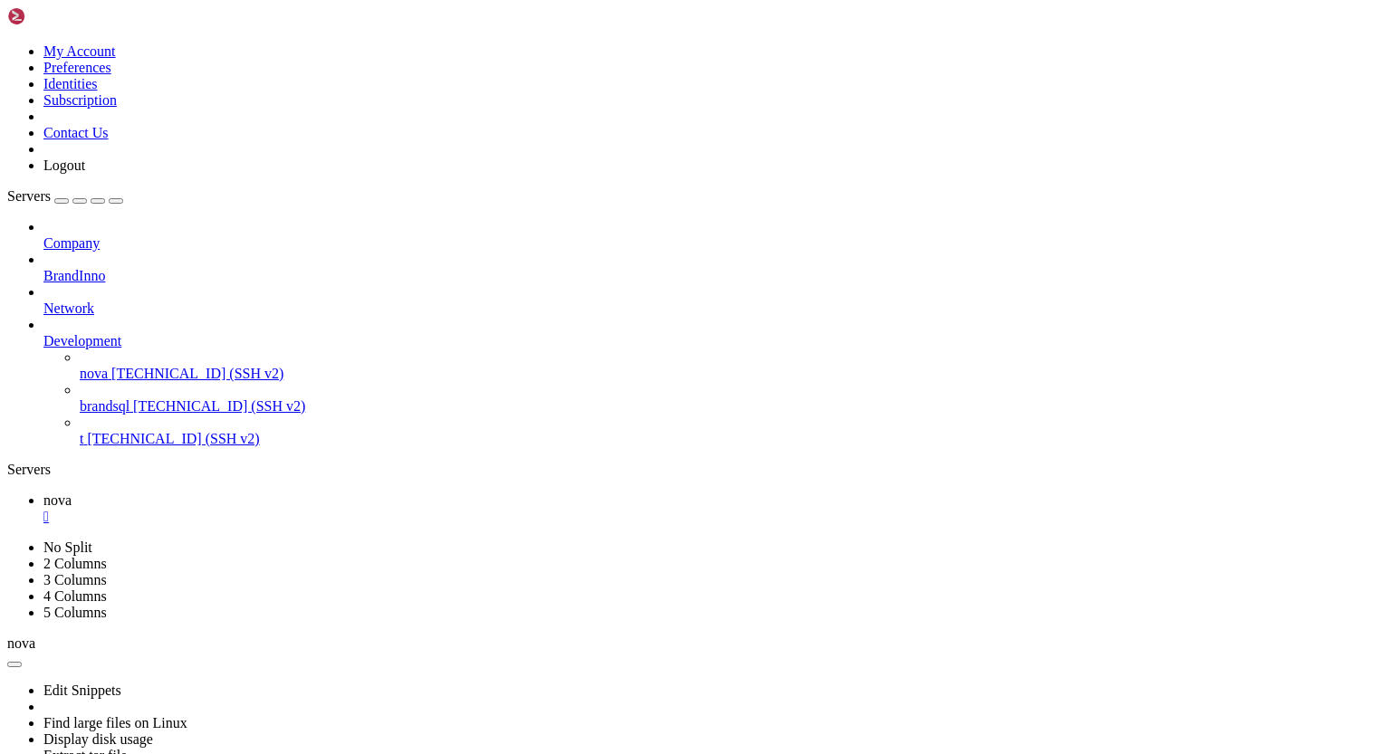
scroll to position [59377, 0]
drag, startPoint x: 232, startPoint y: 1182, endPoint x: 114, endPoint y: 1105, distance: 141.1
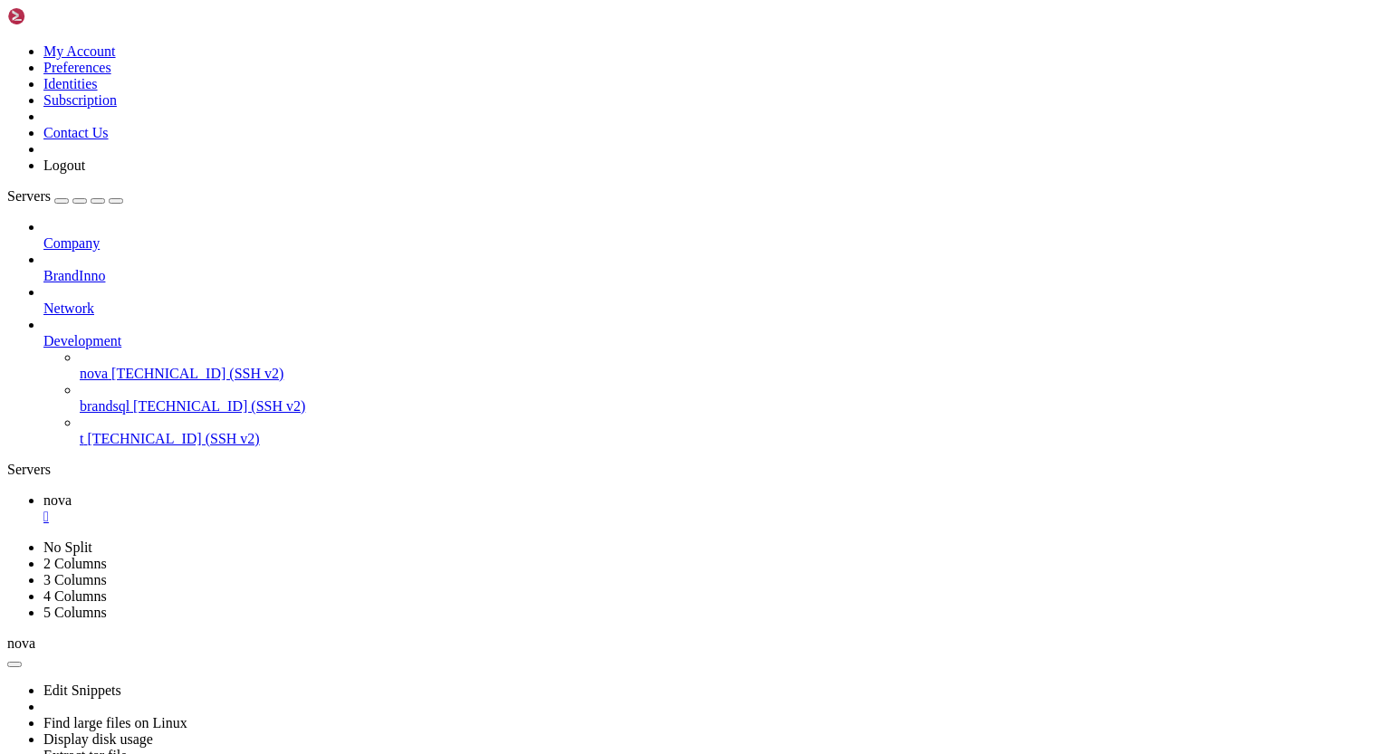
scroll to position [58924, 0]
drag, startPoint x: 387, startPoint y: 1242, endPoint x: 221, endPoint y: 1079, distance: 233.0
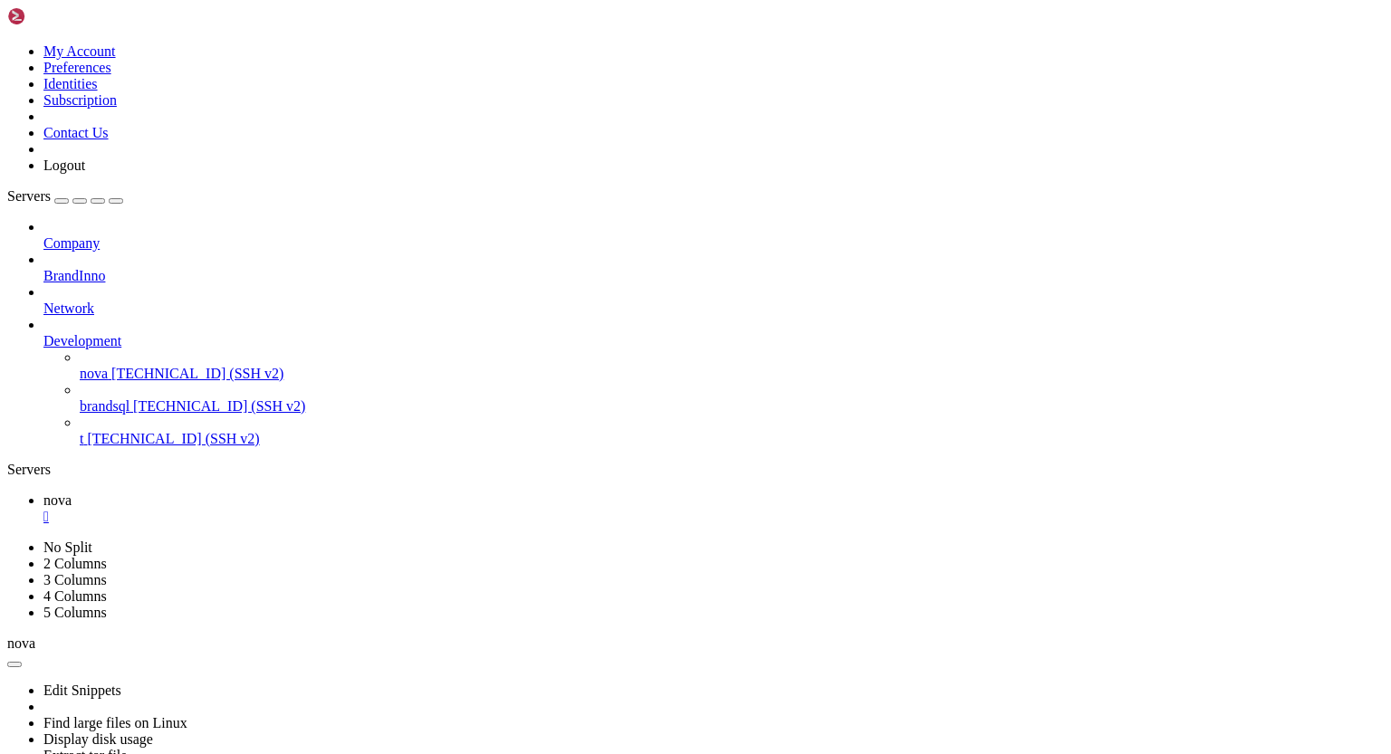
scroll to position [61956, 0]
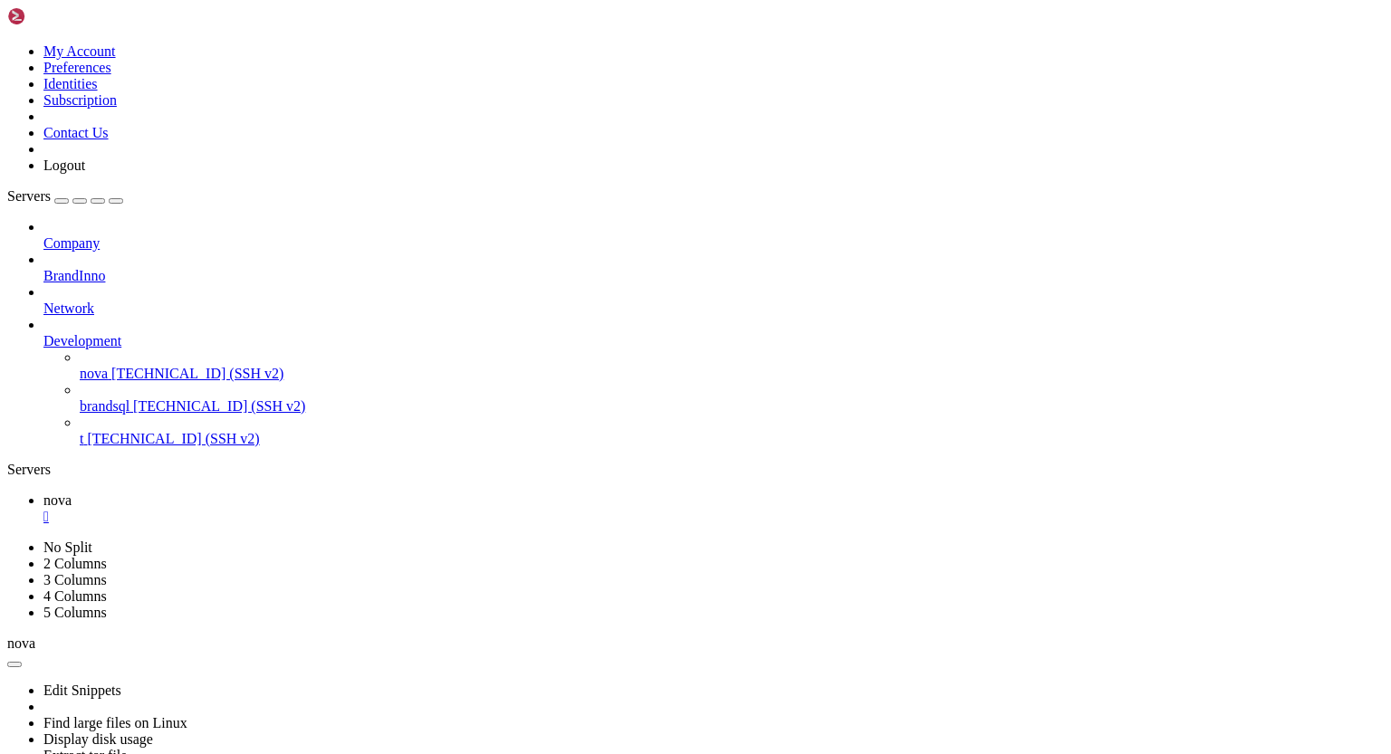
drag, startPoint x: 311, startPoint y: 1301, endPoint x: 339, endPoint y: 1301, distance: 27.2
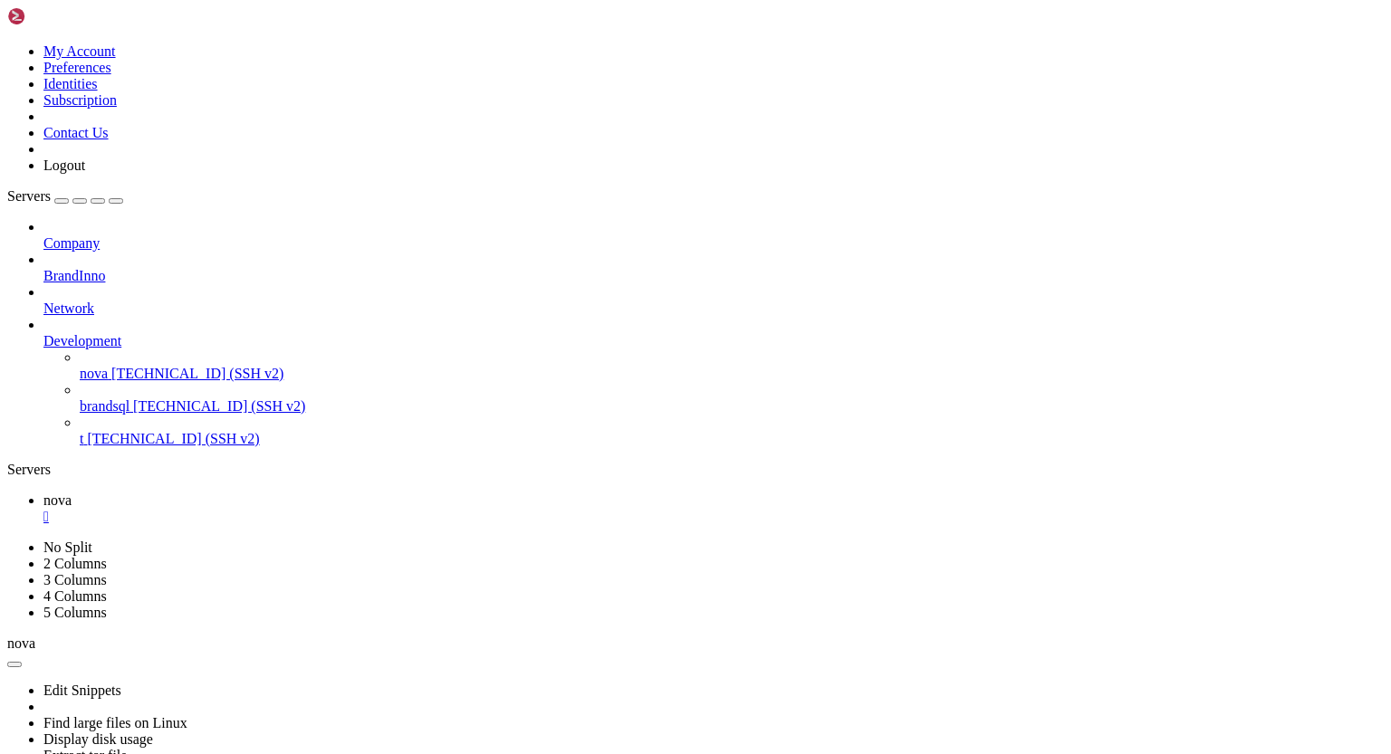
drag, startPoint x: 14, startPoint y: 1135, endPoint x: 264, endPoint y: 1133, distance: 249.9
drag, startPoint x: 449, startPoint y: 1074, endPoint x: 208, endPoint y: 1004, distance: 250.7
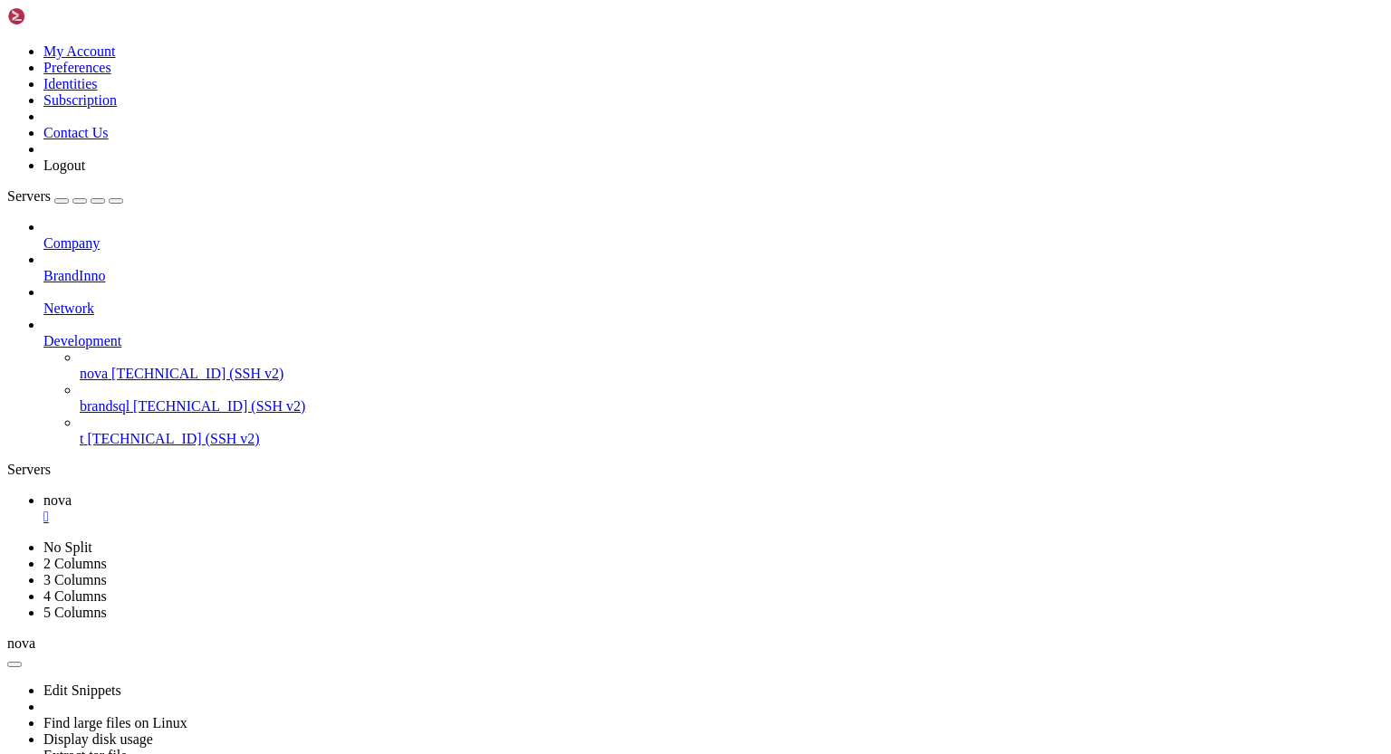
scroll to position [65248, 0]
drag, startPoint x: 16, startPoint y: 1088, endPoint x: 783, endPoint y: 1341, distance: 807.3
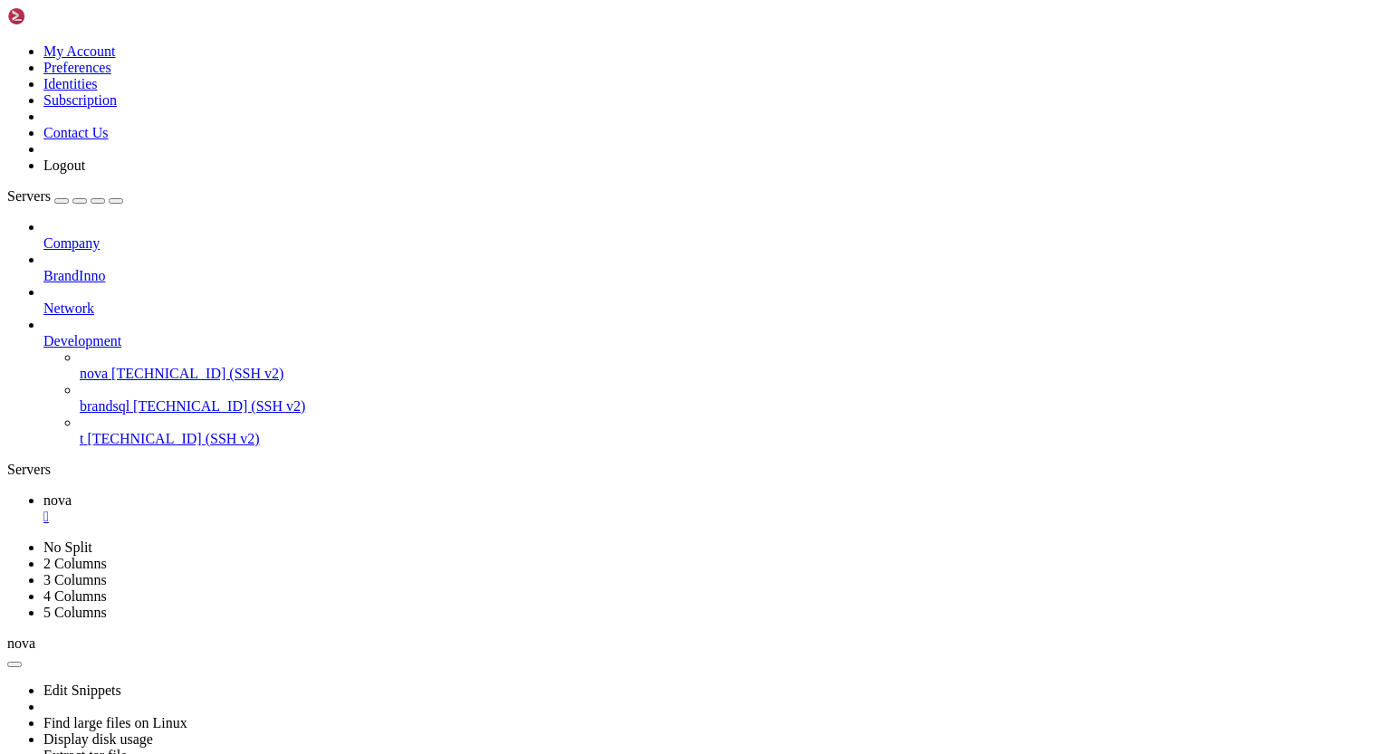
scroll to position [68215, 0]
drag, startPoint x: 16, startPoint y: 1009, endPoint x: 475, endPoint y: 1354, distance: 574.2
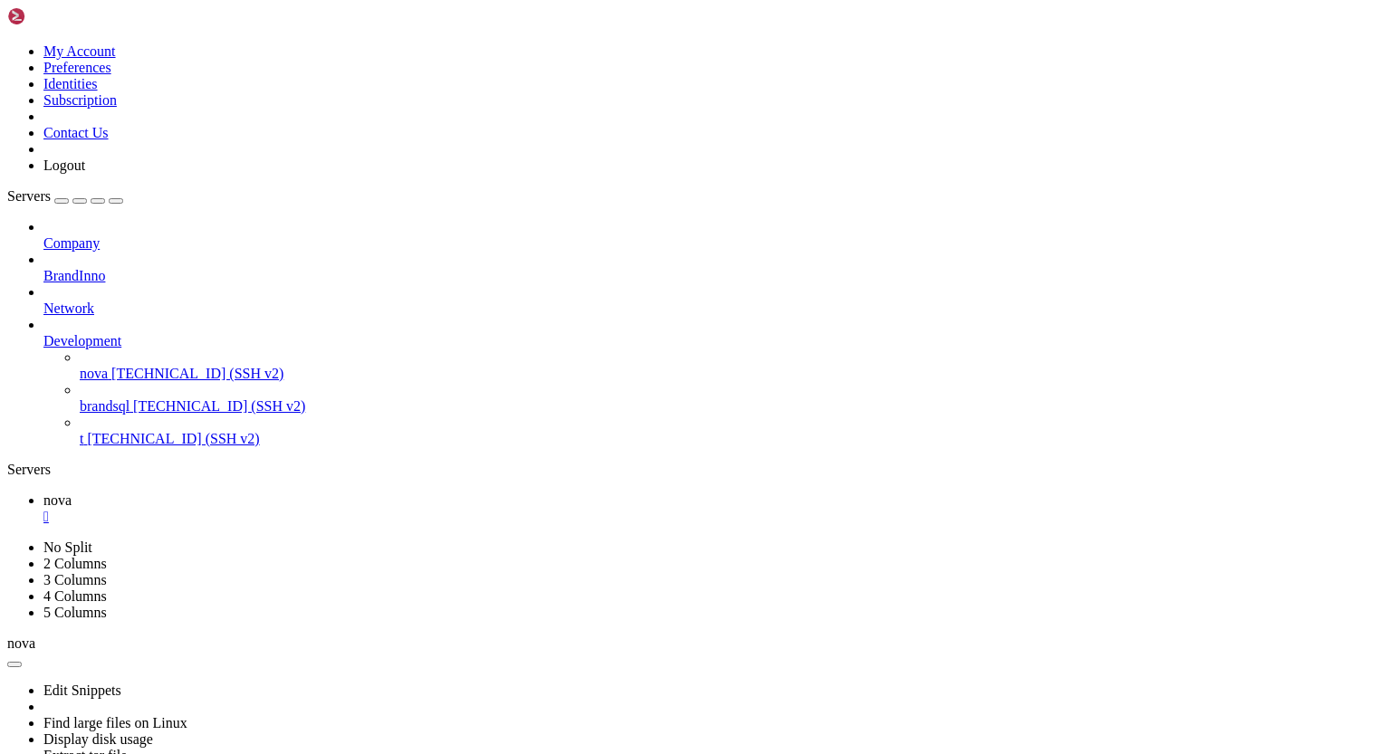
drag, startPoint x: 176, startPoint y: 1428, endPoint x: 44, endPoint y: 1231, distance: 236.3
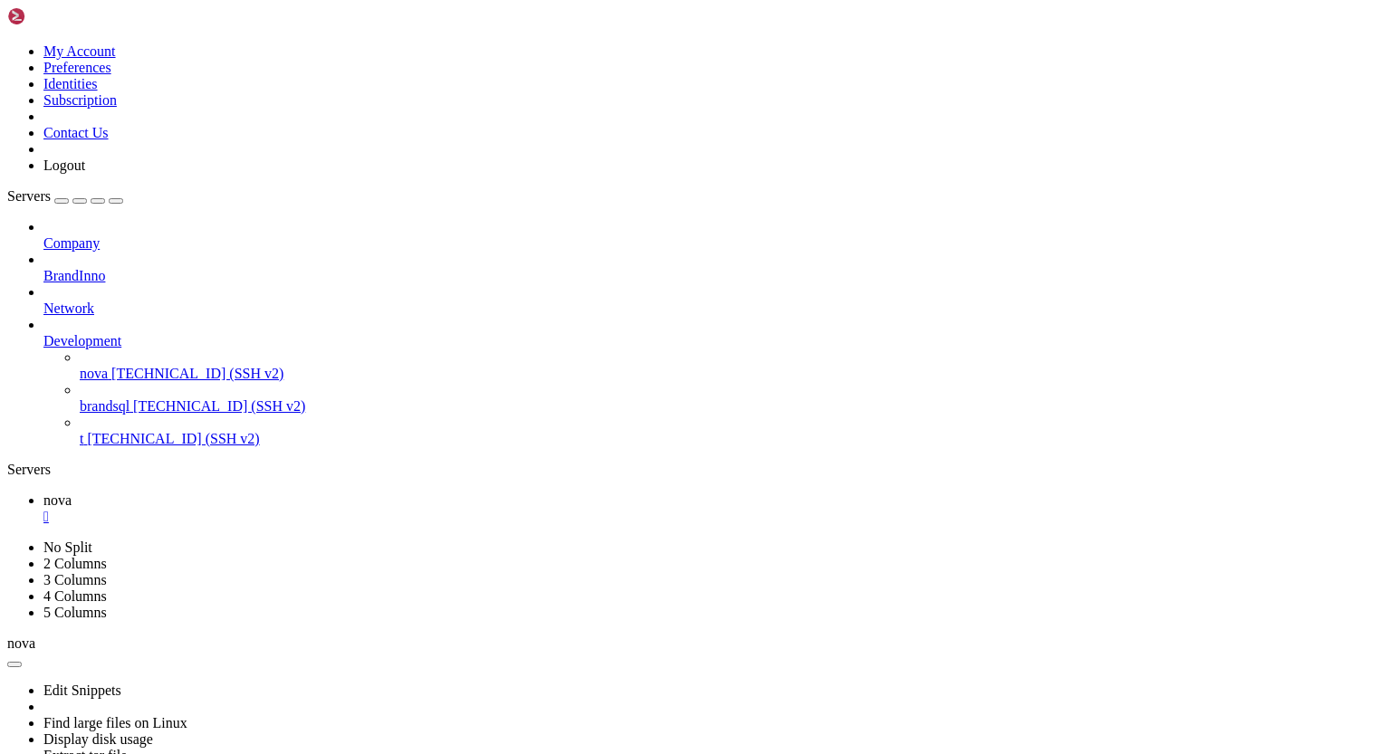
drag, startPoint x: 313, startPoint y: 1137, endPoint x: 57, endPoint y: 1075, distance: 263.7
drag, startPoint x: 14, startPoint y: 1292, endPoint x: 255, endPoint y: 1401, distance: 264.6
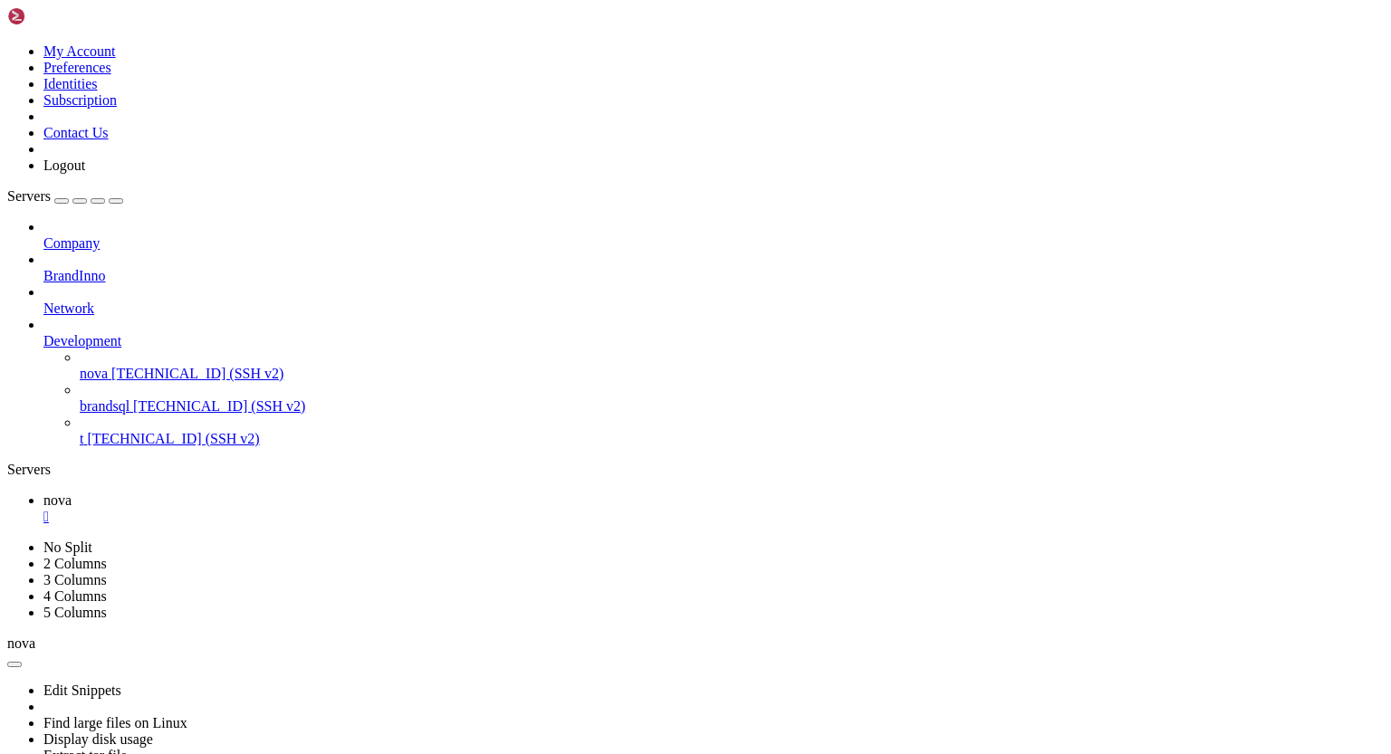
scroll to position [73413, 0]
